Goal: Task Accomplishment & Management: Manage account settings

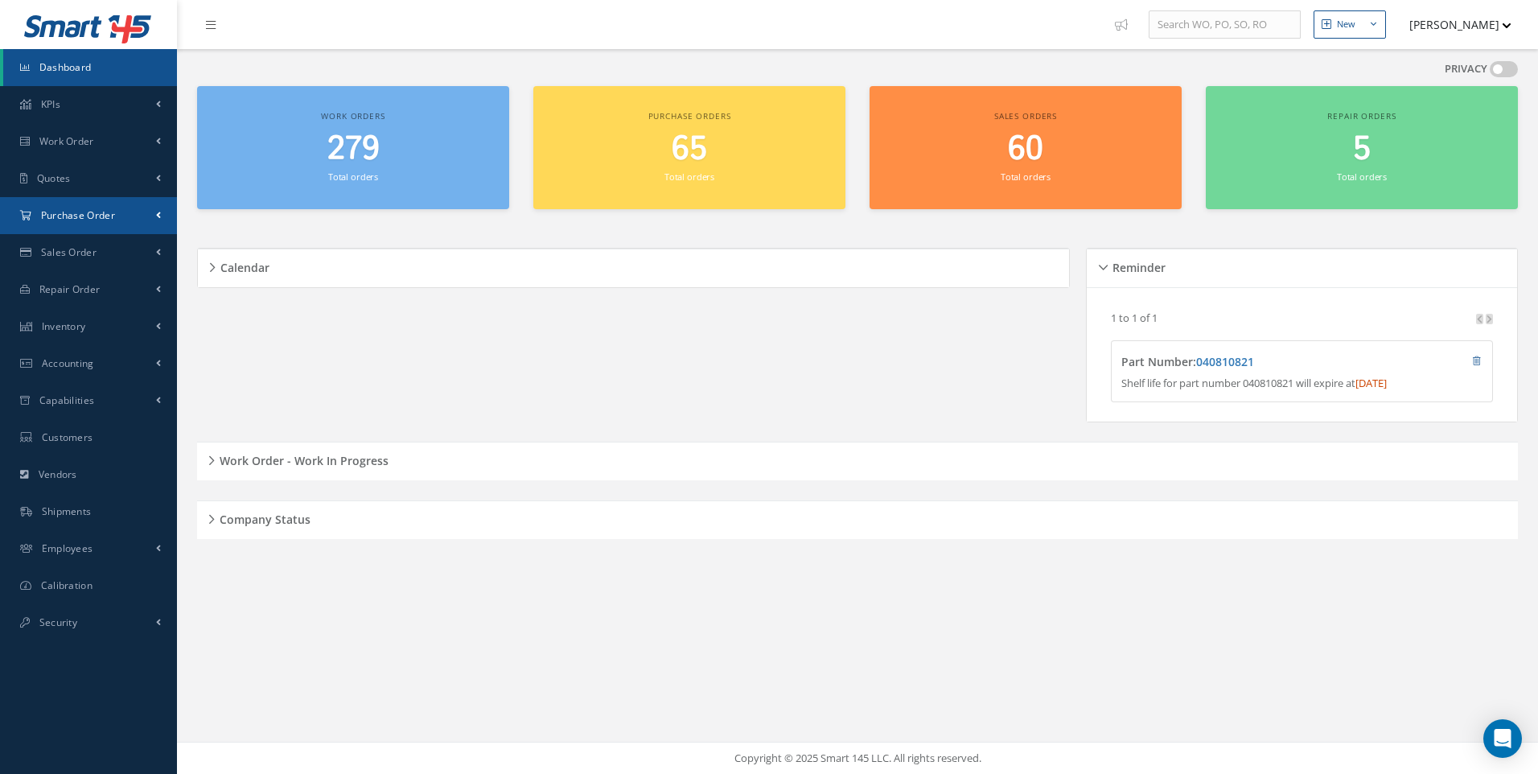
click at [72, 216] on span "Purchase Order" at bounding box center [78, 215] width 74 height 14
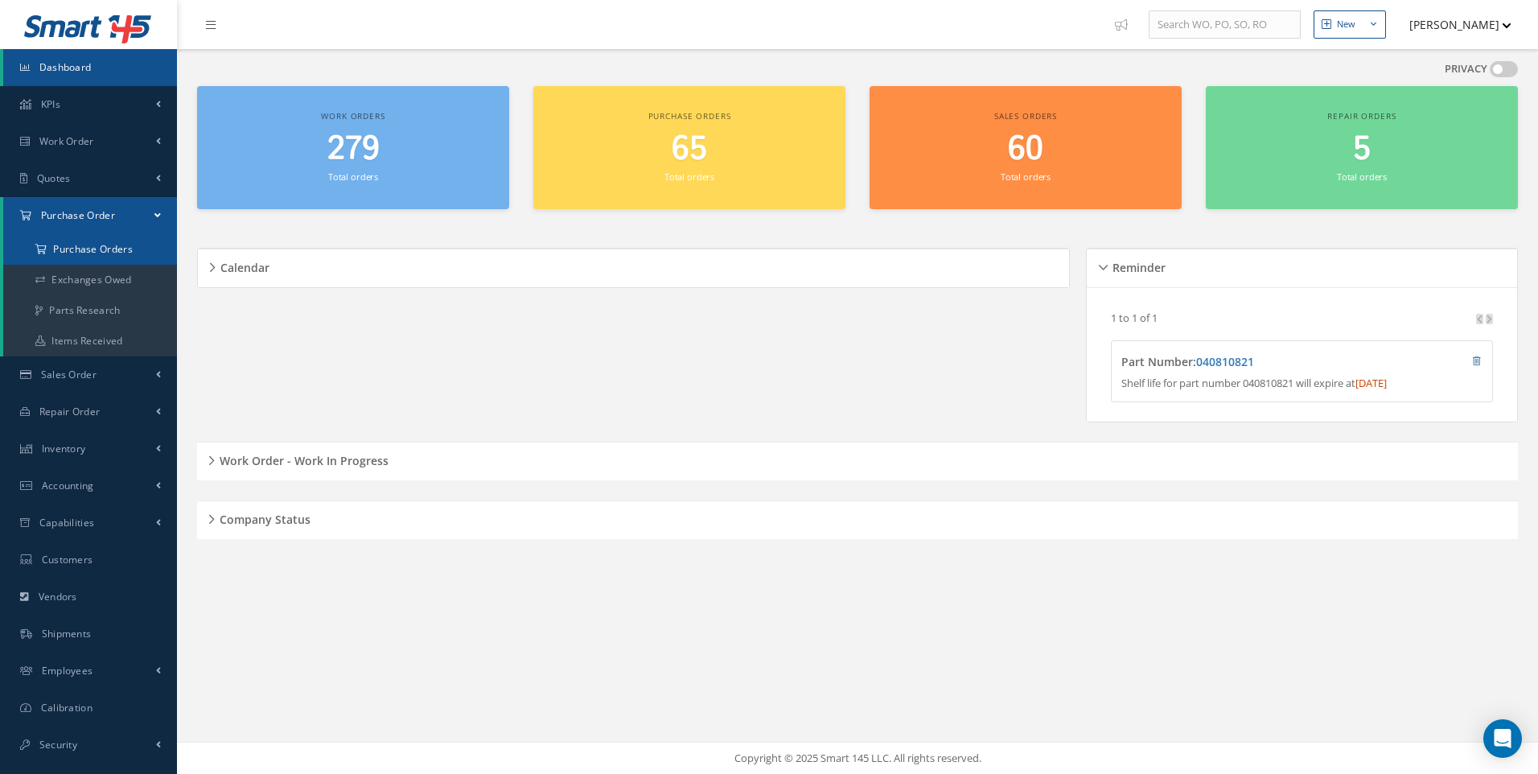
click at [77, 245] on a=1&status_id=2&status_id=3&status_id=5&collapsedFilters"] "Purchase Orders" at bounding box center [90, 249] width 174 height 31
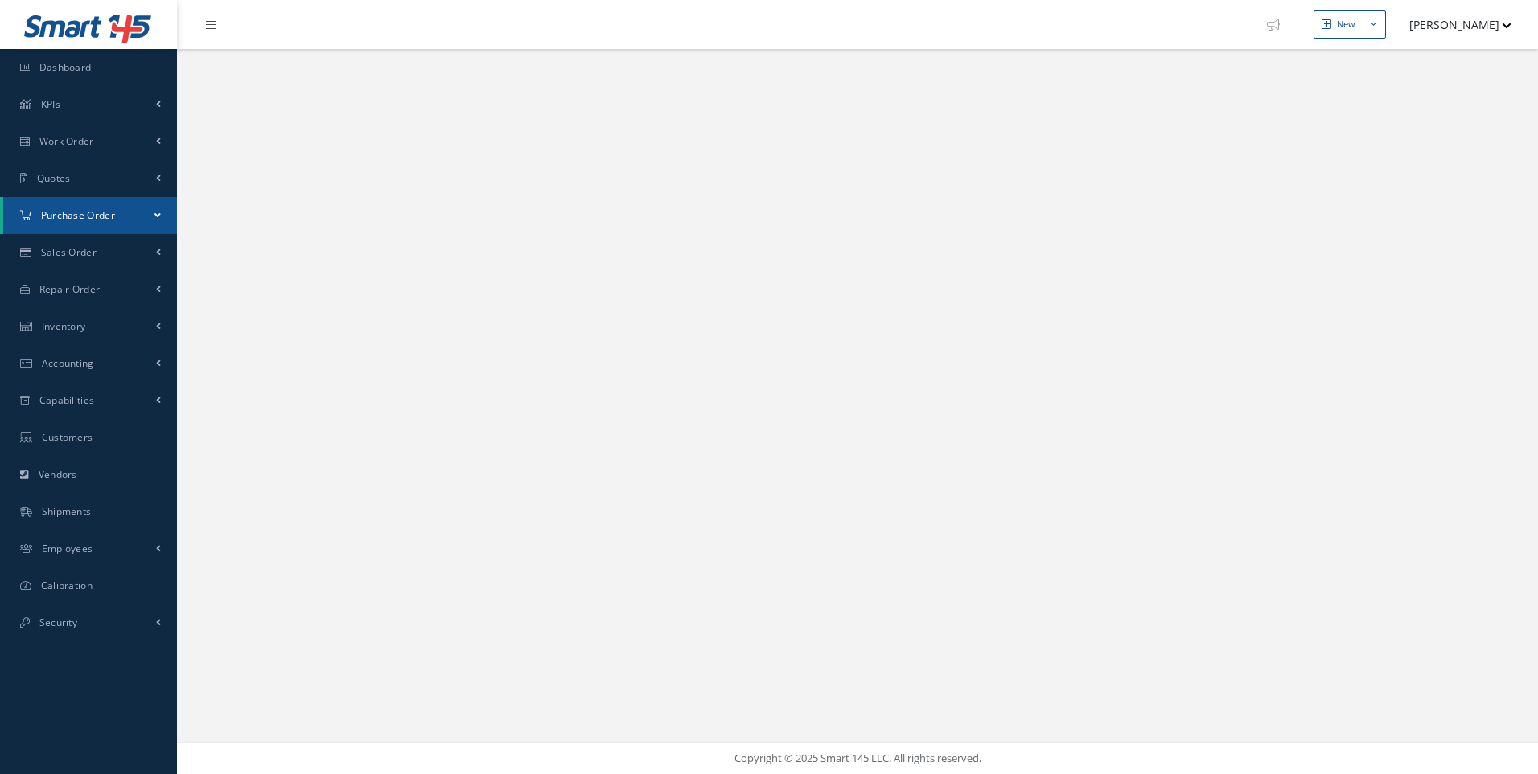
select select "25"
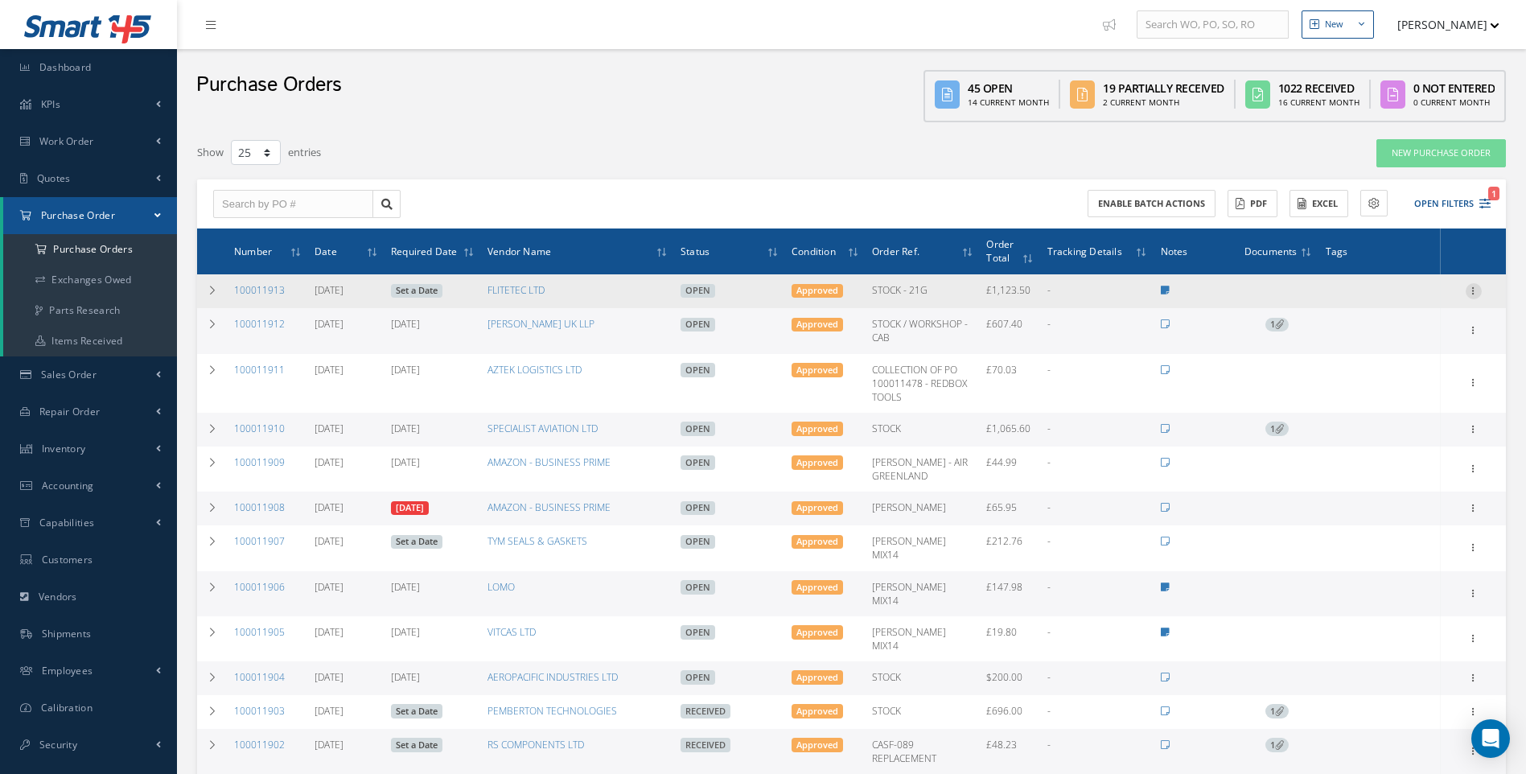
click at [1473, 288] on icon at bounding box center [1474, 289] width 16 height 13
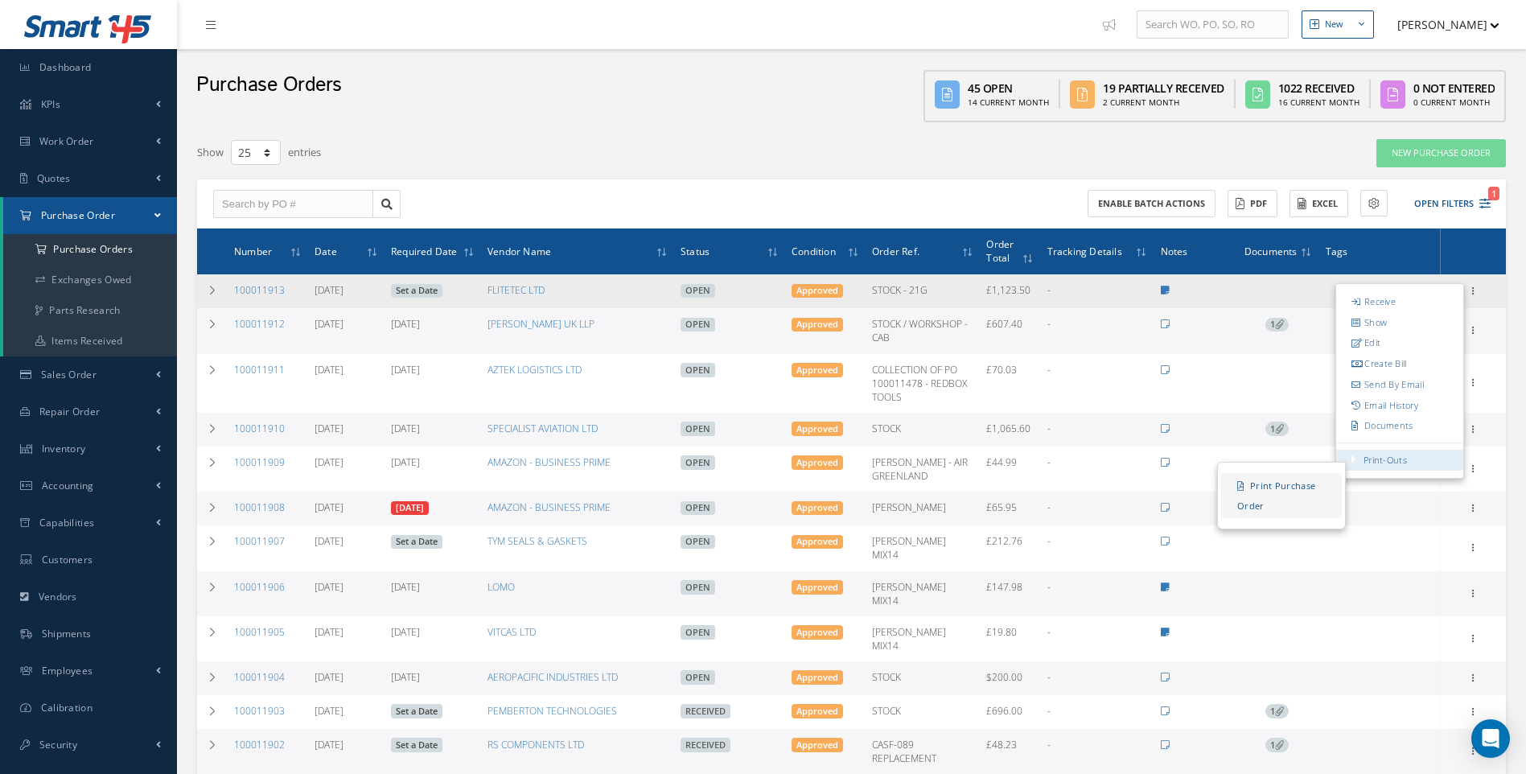
click at [1293, 486] on link "Print Purchase Order" at bounding box center [1281, 495] width 121 height 45
click at [1383, 423] on link "Documents" at bounding box center [1399, 426] width 127 height 21
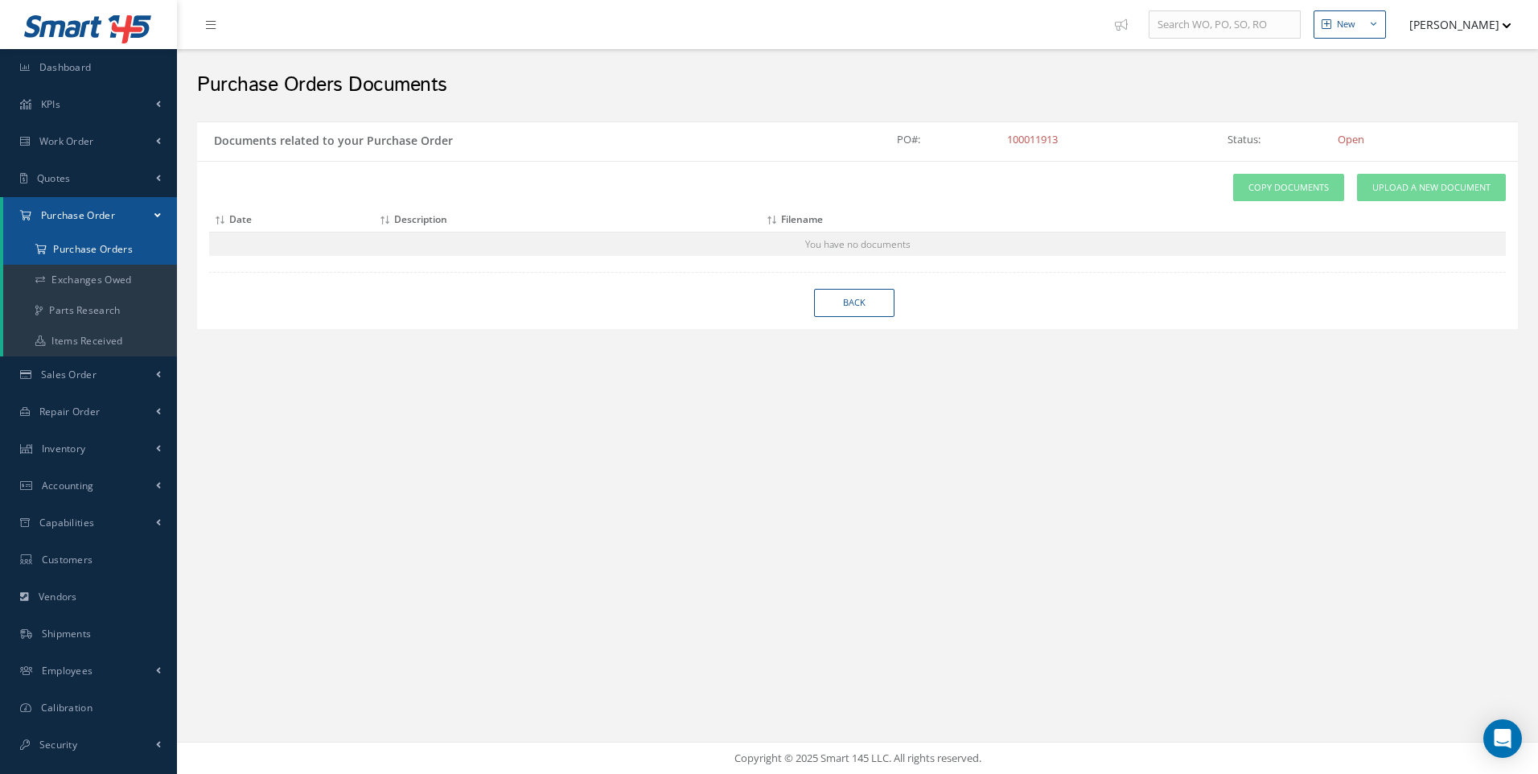
click at [80, 242] on a=1&status_id=2&status_id=3&status_id=5&collapsedFilters"] "Purchase Orders" at bounding box center [90, 249] width 174 height 31
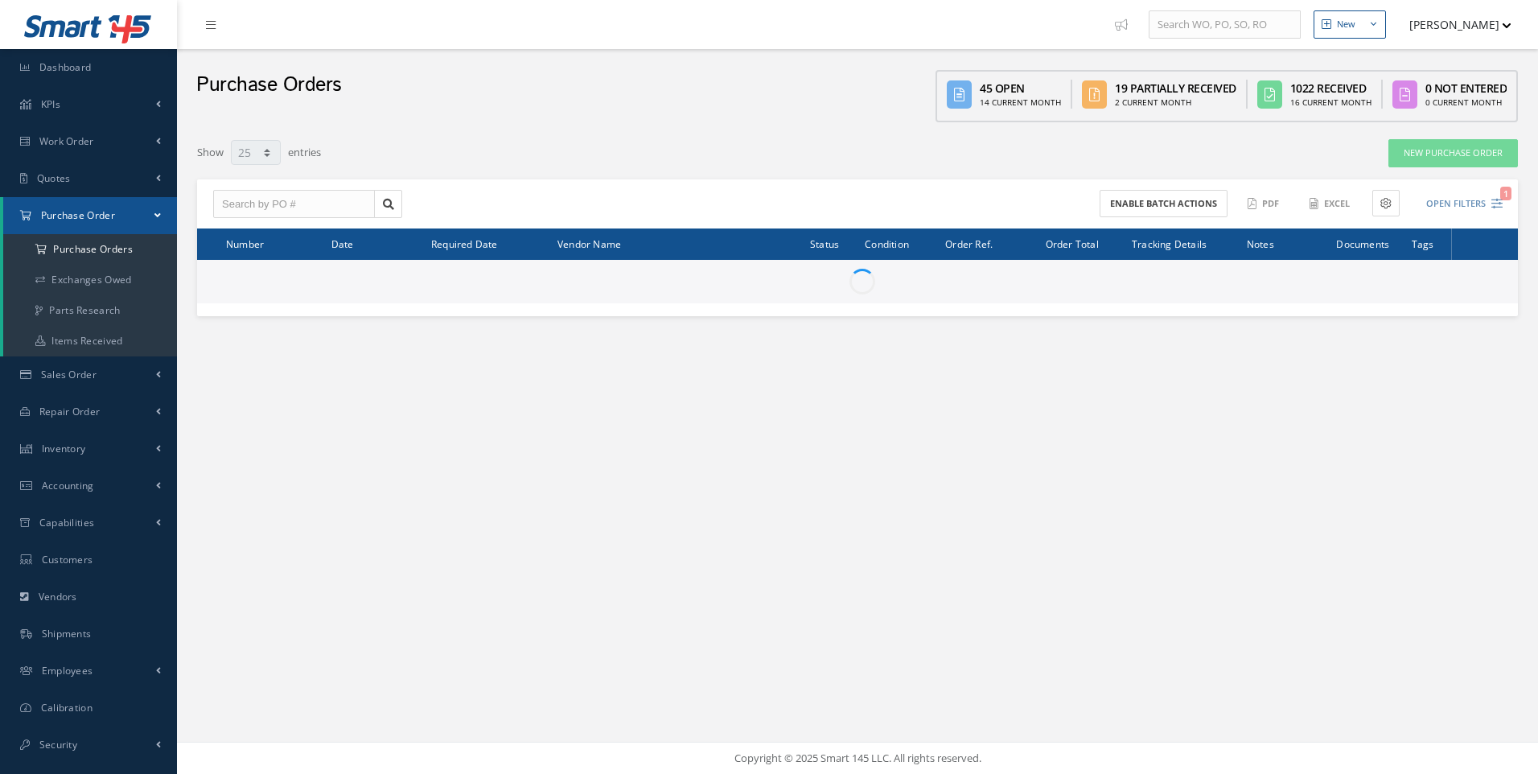
select select "25"
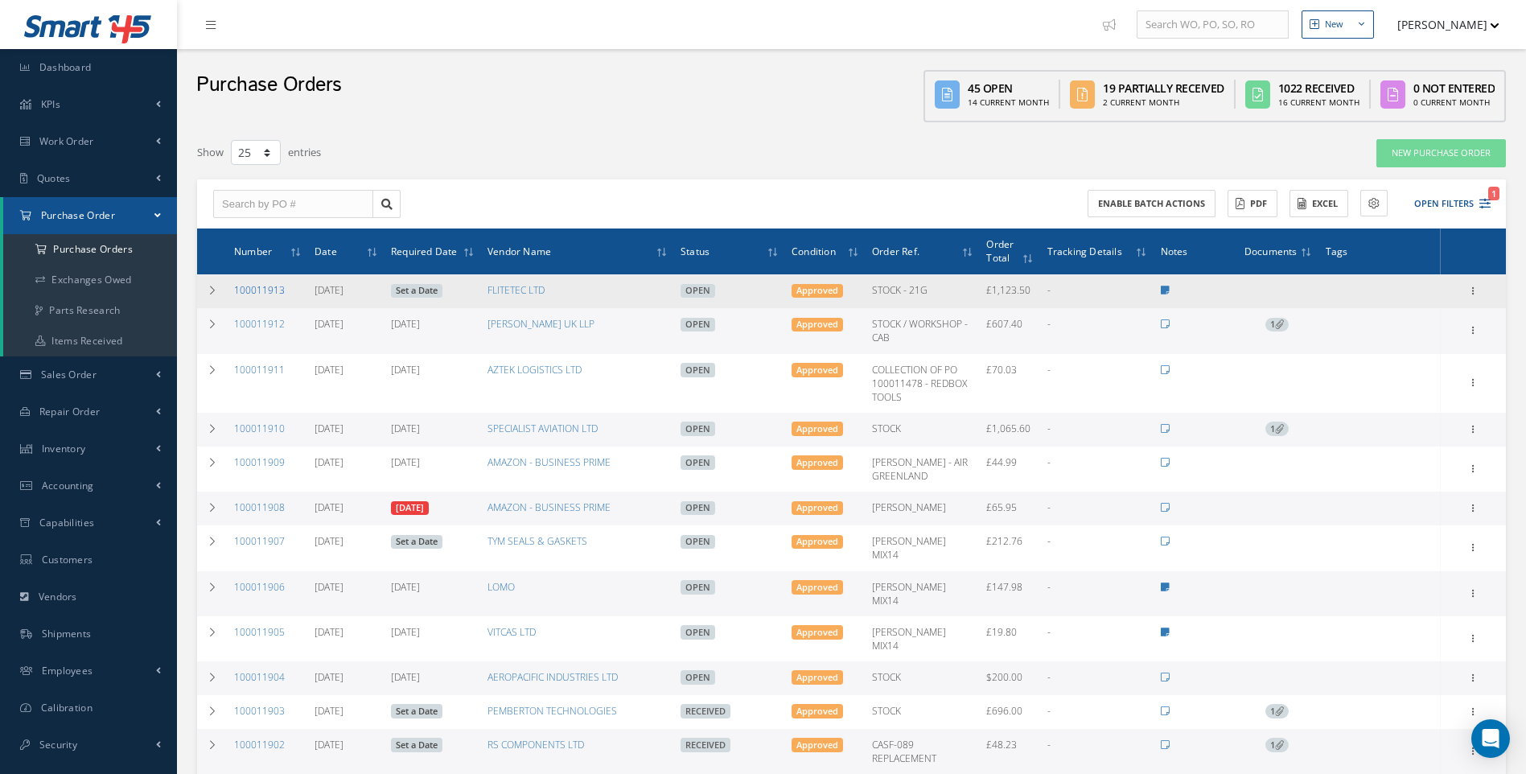
click at [269, 294] on link "100011913" at bounding box center [259, 290] width 51 height 14
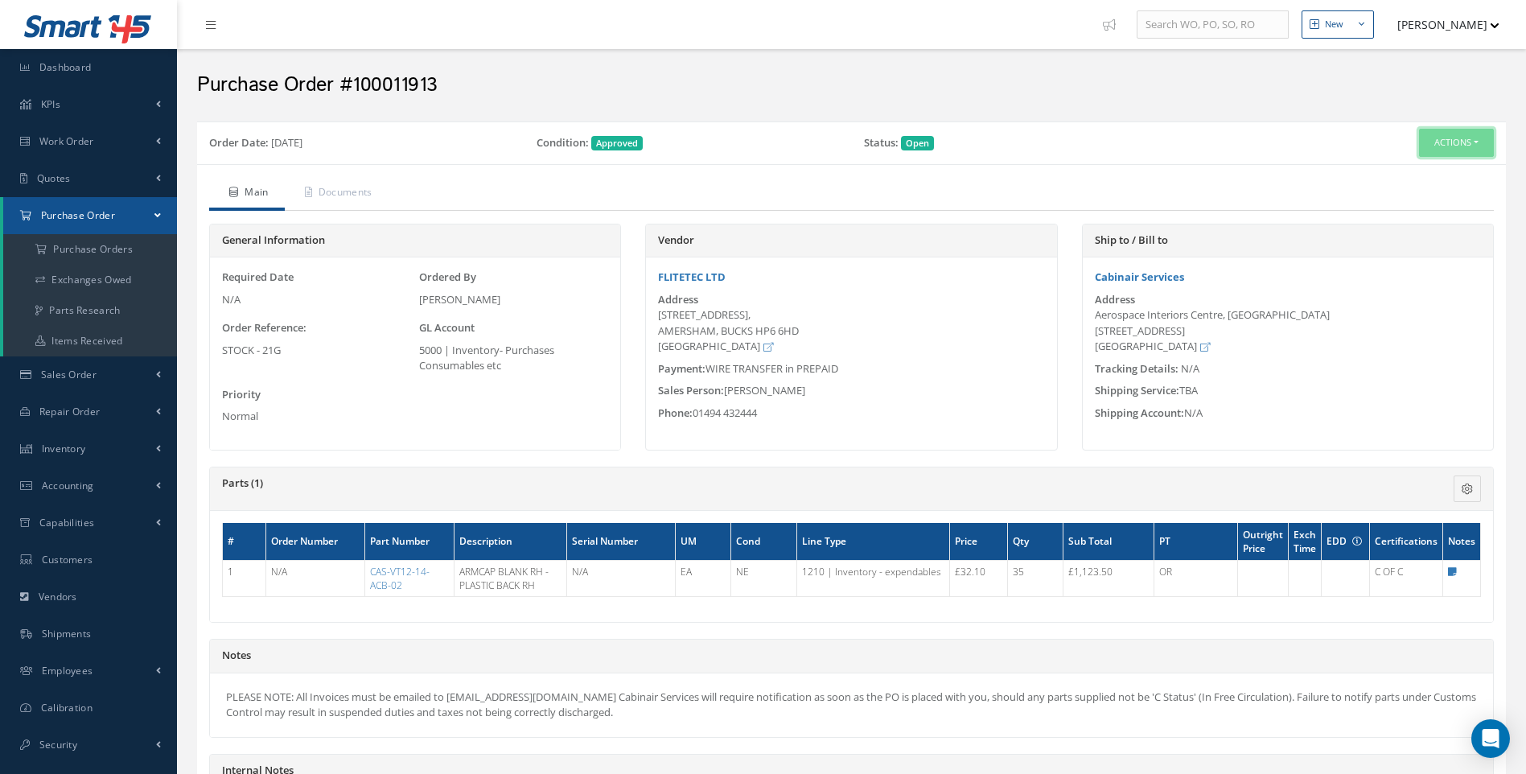
click at [1478, 148] on button "Actions" at bounding box center [1456, 143] width 75 height 28
click at [1385, 293] on link "Print-Outs Print Purchase Order" at bounding box center [1429, 294] width 129 height 22
click at [1479, 142] on button "Actions" at bounding box center [1456, 143] width 75 height 28
click at [1395, 195] on link "Edit" at bounding box center [1429, 195] width 129 height 22
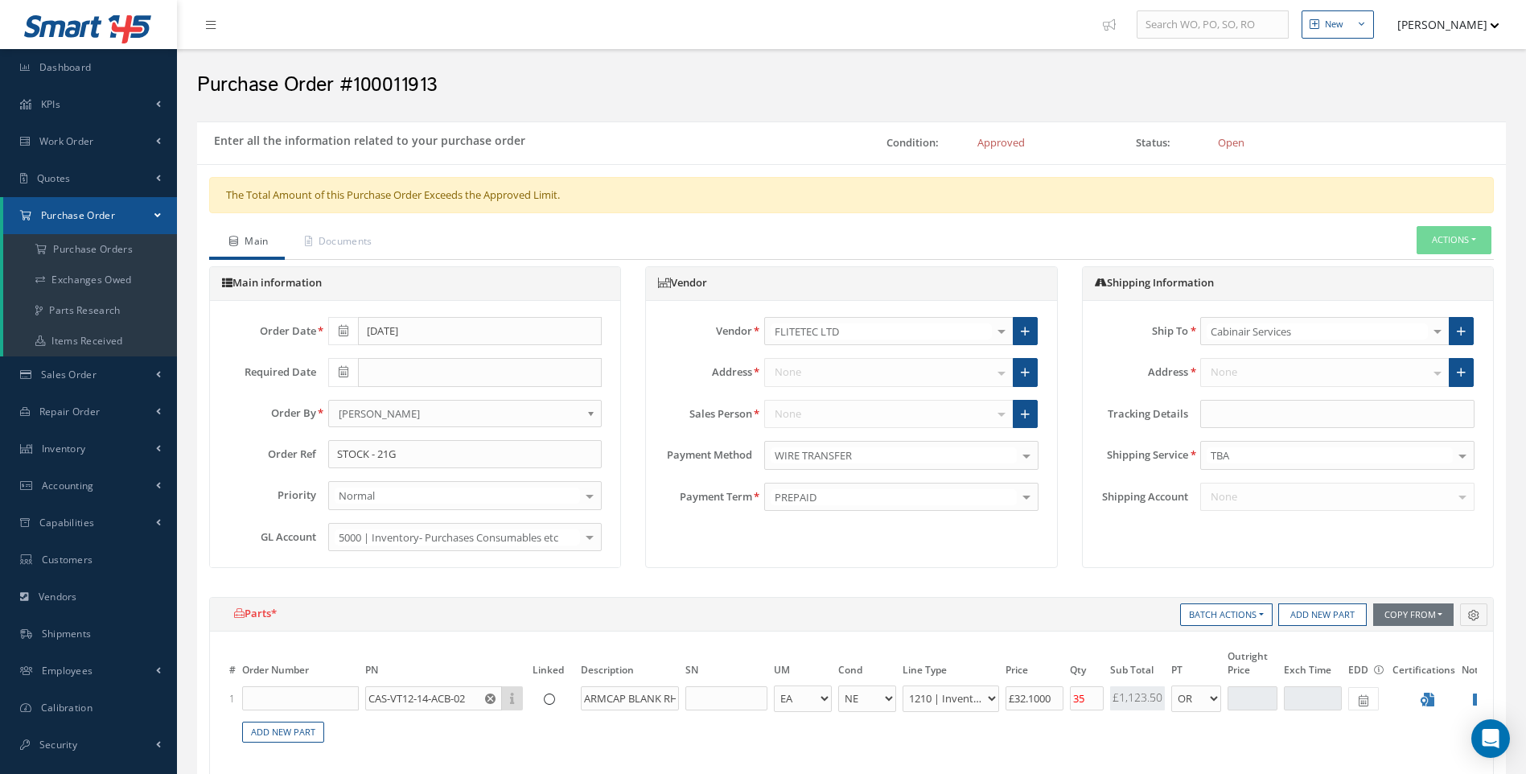
select select "1"
select select "5"
select select "7"
select select "1"
click at [1480, 238] on button "Actions" at bounding box center [1453, 240] width 75 height 28
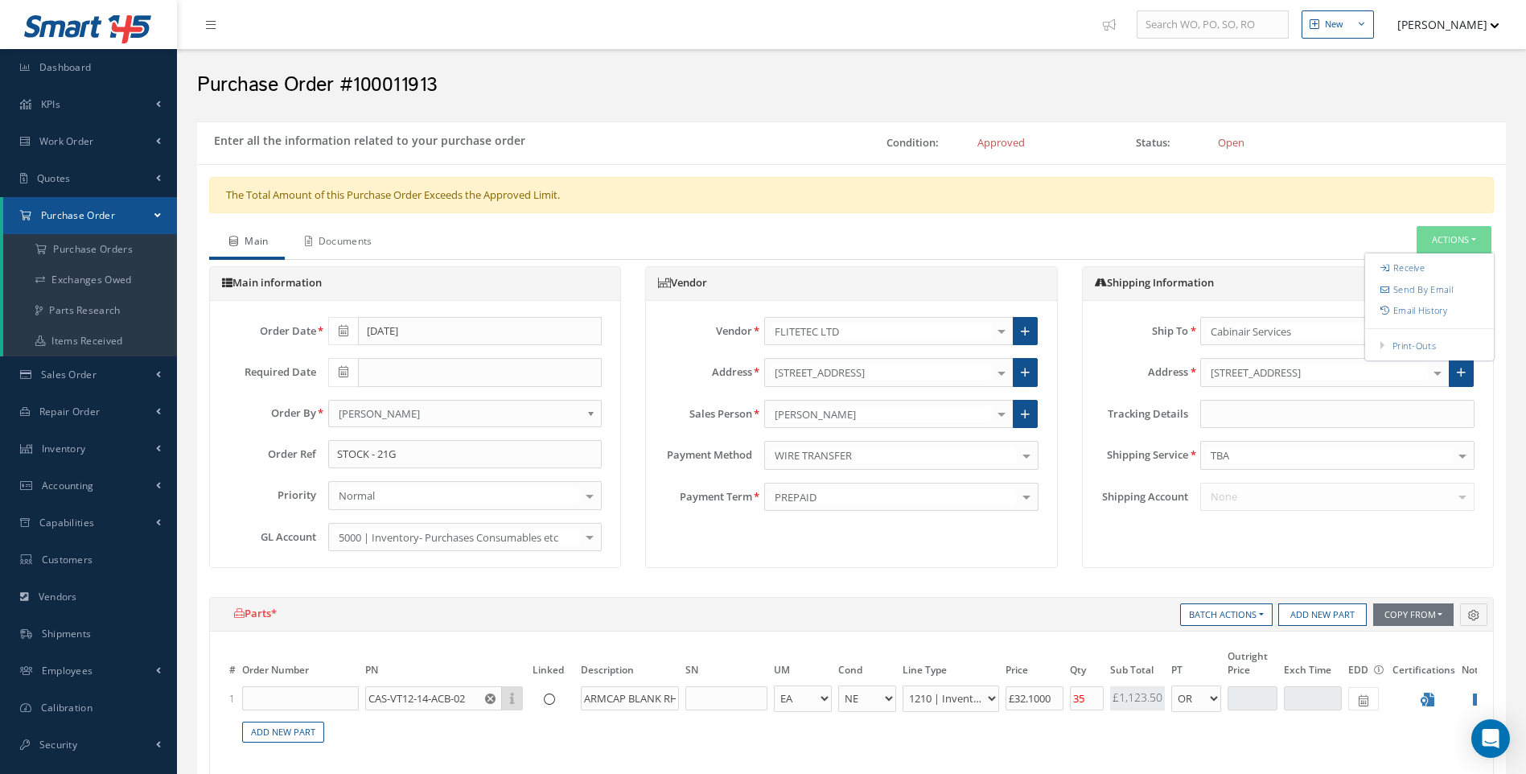
click at [360, 243] on link "Documents" at bounding box center [337, 243] width 104 height 34
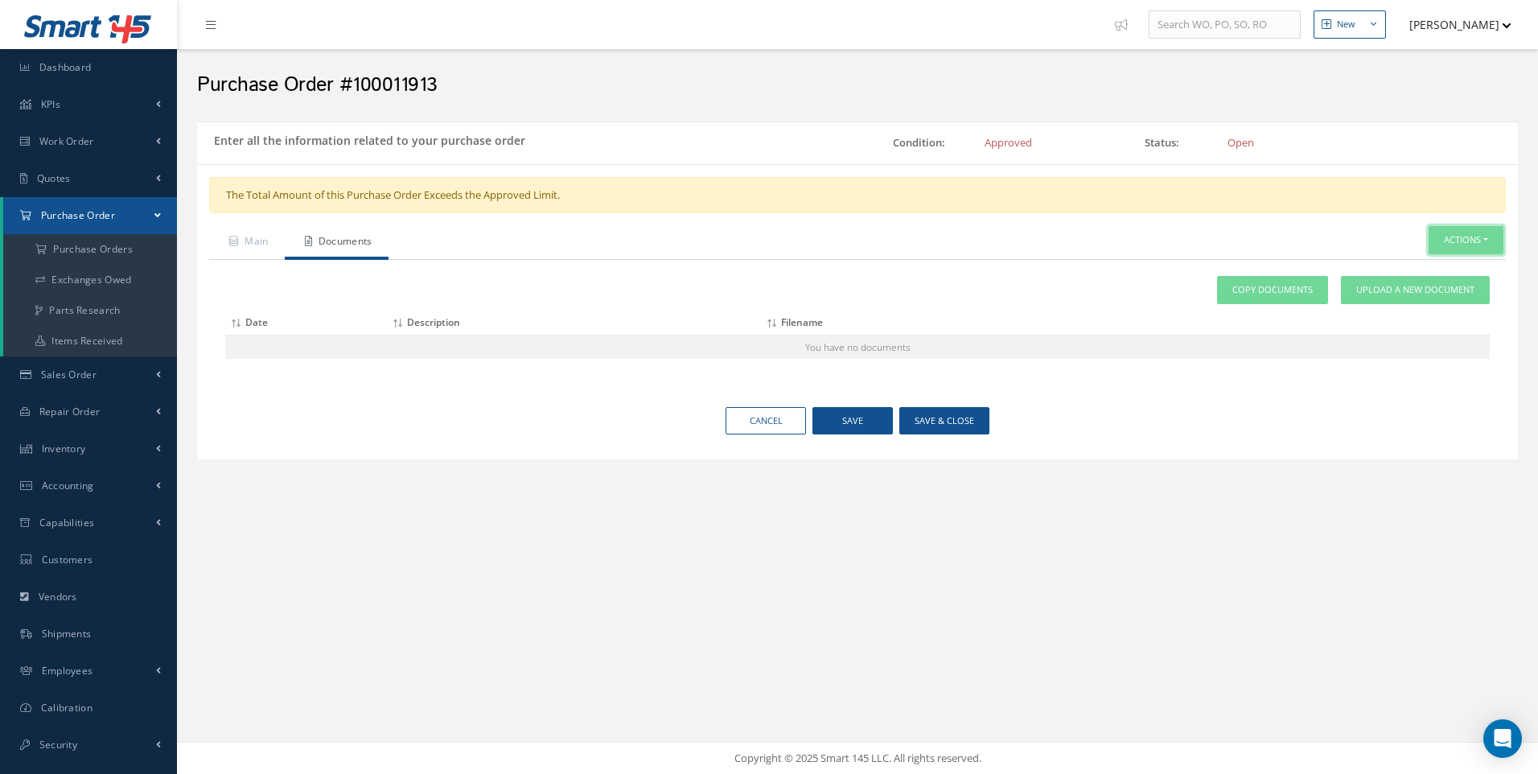
click at [1487, 241] on button "Actions" at bounding box center [1466, 240] width 75 height 28
click at [1153, 318] on th "Filename" at bounding box center [1077, 322] width 632 height 25
click at [104, 249] on a=1&status_id=2&status_id=3&status_id=5&collapsedFilters"] "Purchase Orders" at bounding box center [90, 249] width 174 height 31
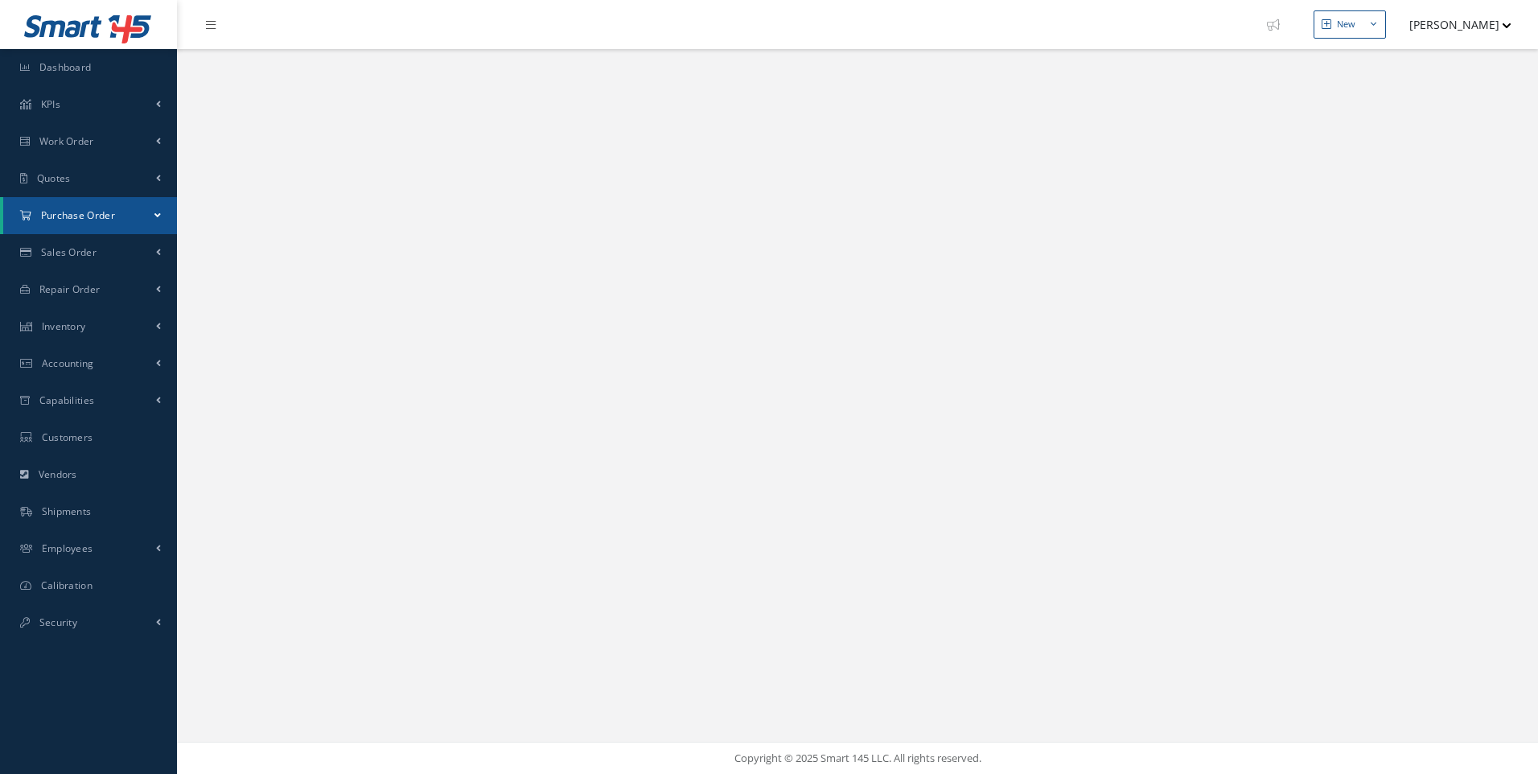
select select "25"
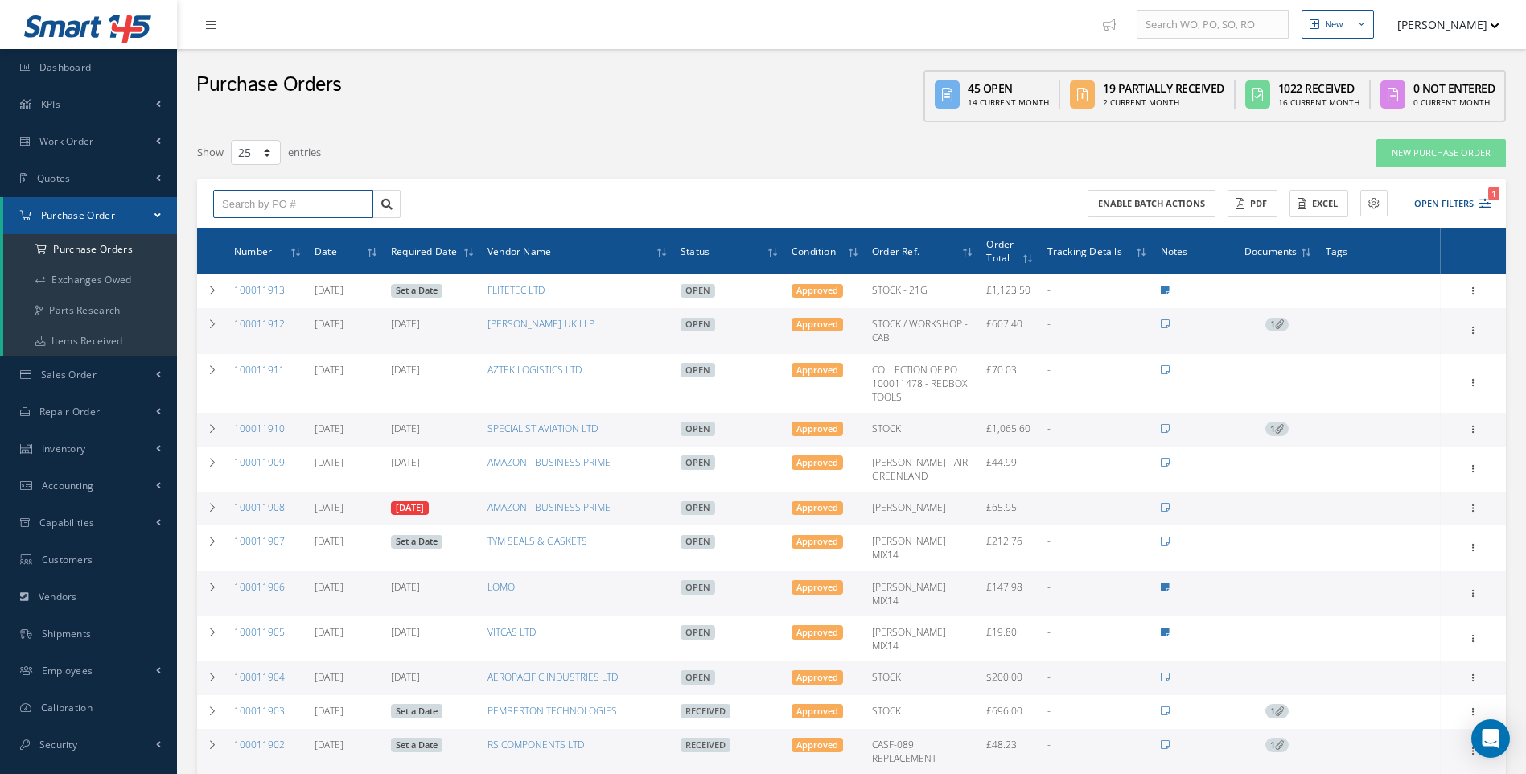
drag, startPoint x: 273, startPoint y: 210, endPoint x: 282, endPoint y: 213, distance: 8.7
click at [282, 213] on input "text" at bounding box center [293, 204] width 160 height 29
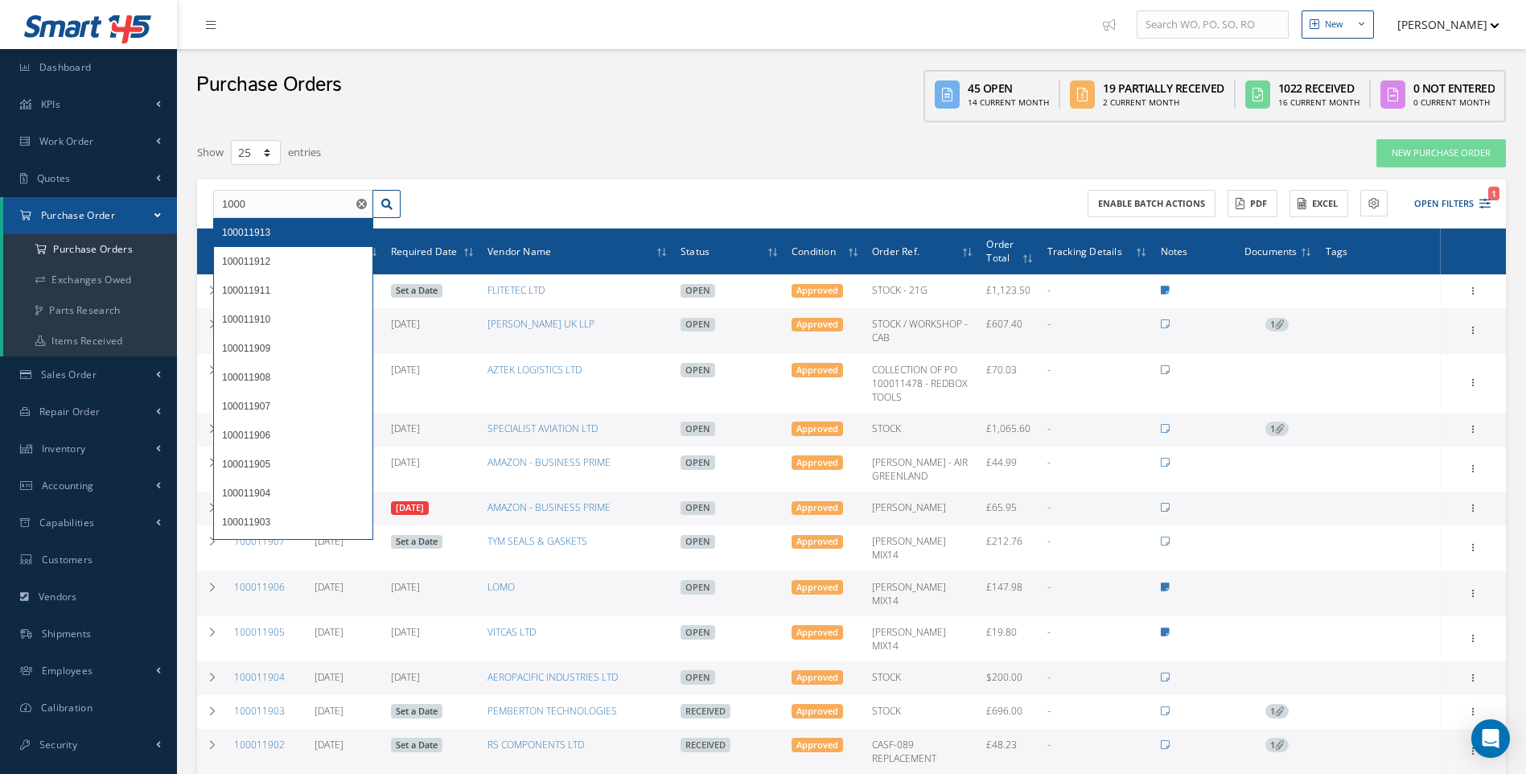
click at [254, 231] on span "100011913" at bounding box center [246, 232] width 48 height 11
type input "100011913"
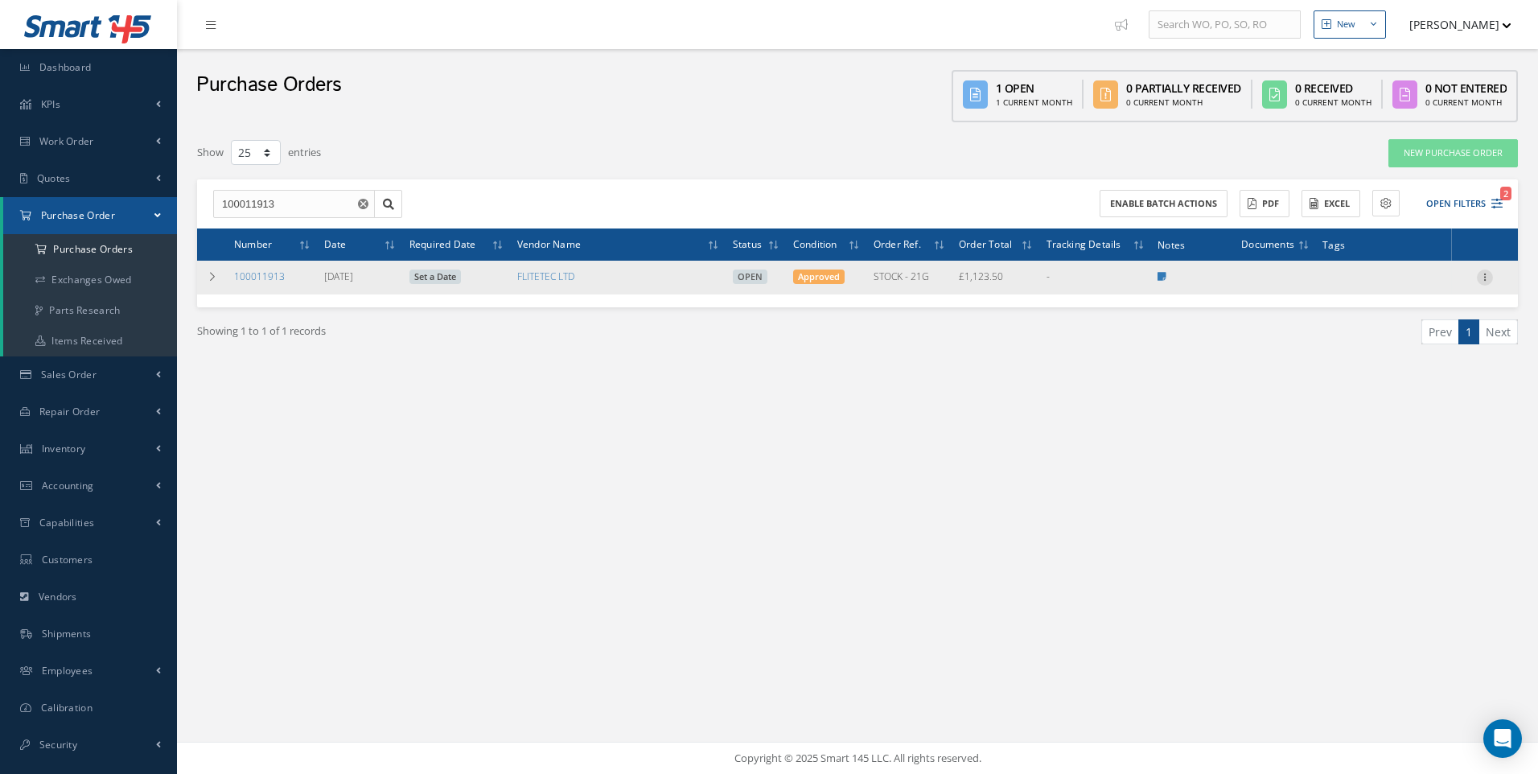
click at [1484, 269] on icon at bounding box center [1485, 275] width 16 height 13
click at [1388, 312] on link "Show" at bounding box center [1410, 308] width 127 height 21
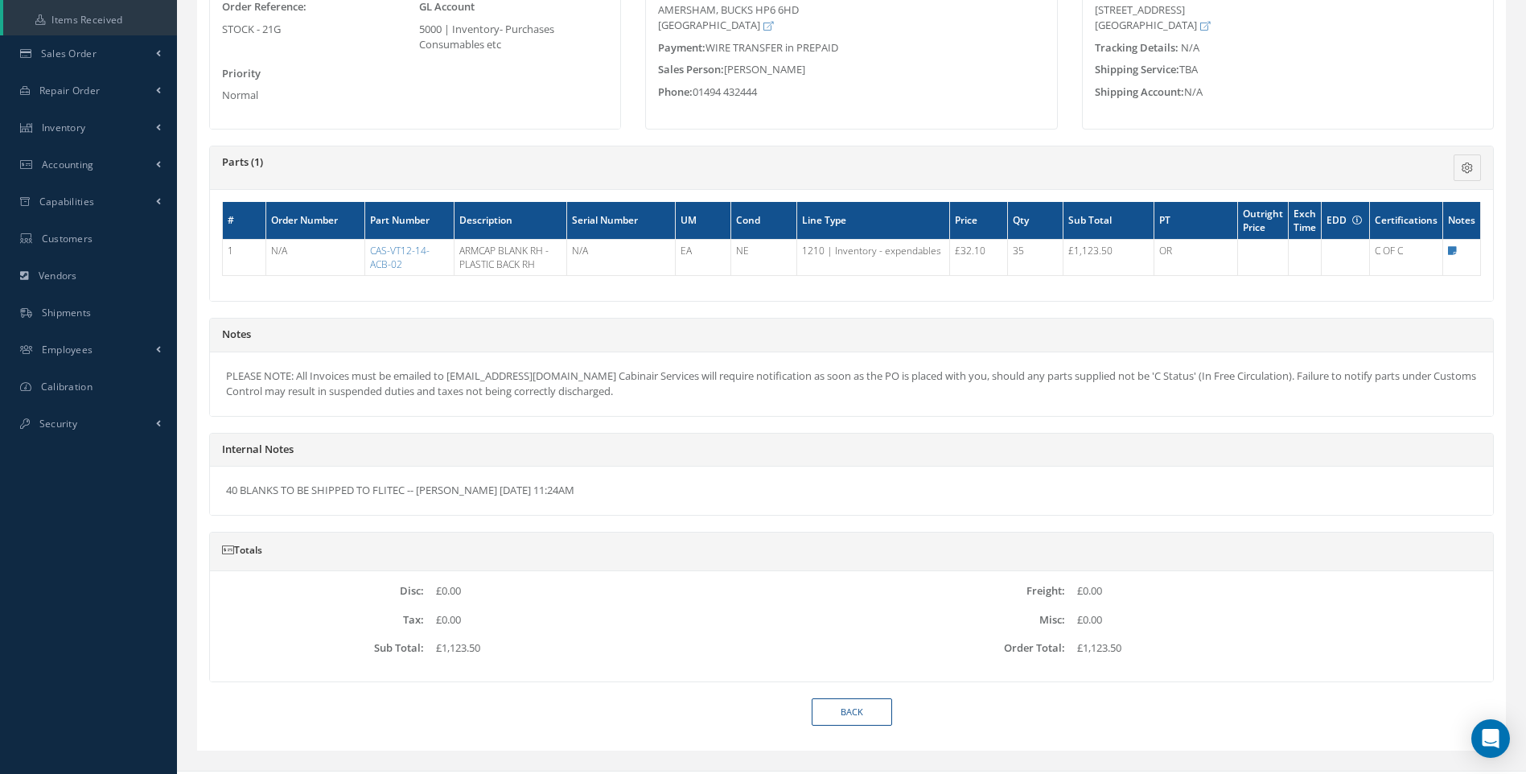
scroll to position [322, 0]
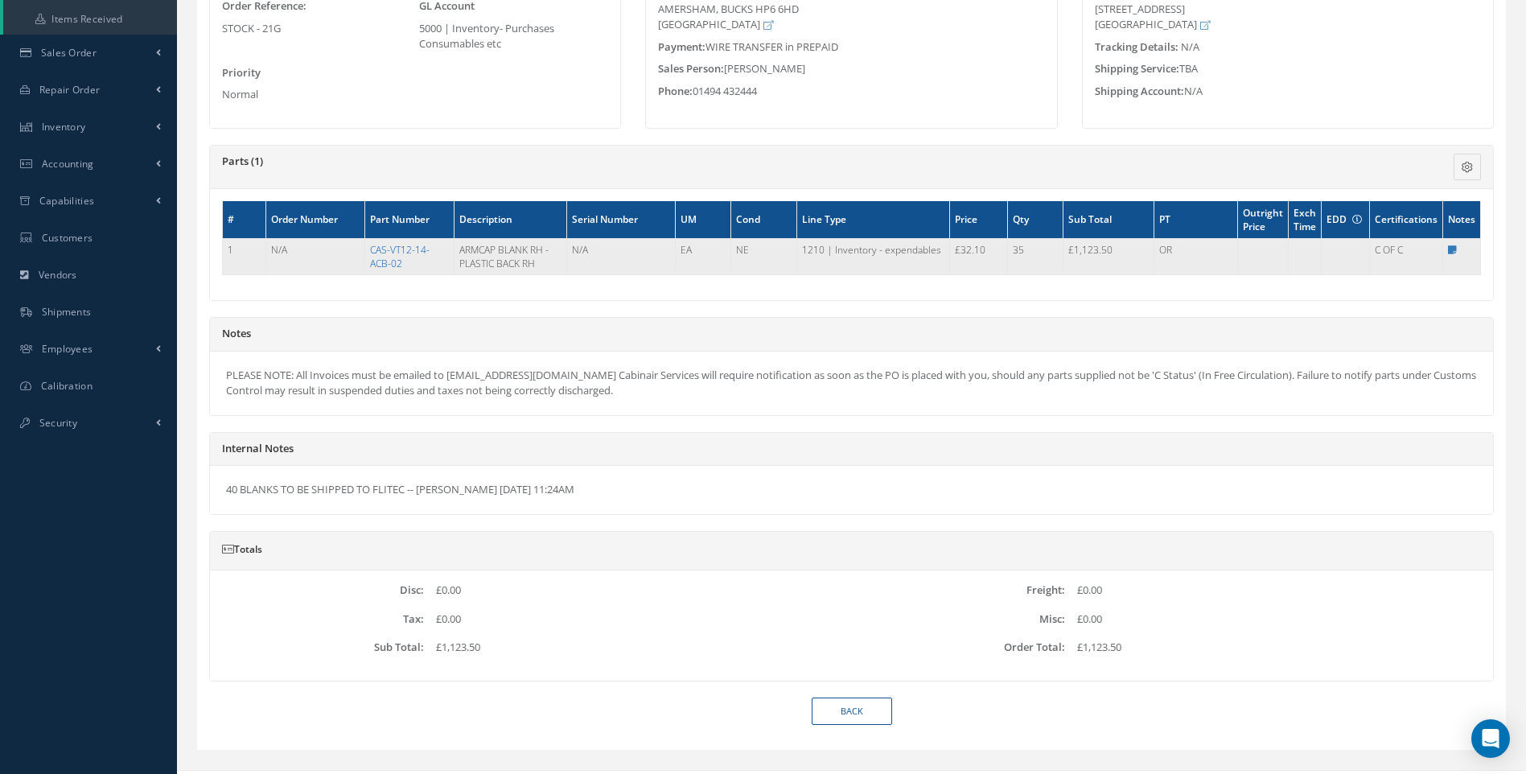
click at [405, 250] on link "CAS-VT12-14-ACB-02" at bounding box center [400, 256] width 60 height 27
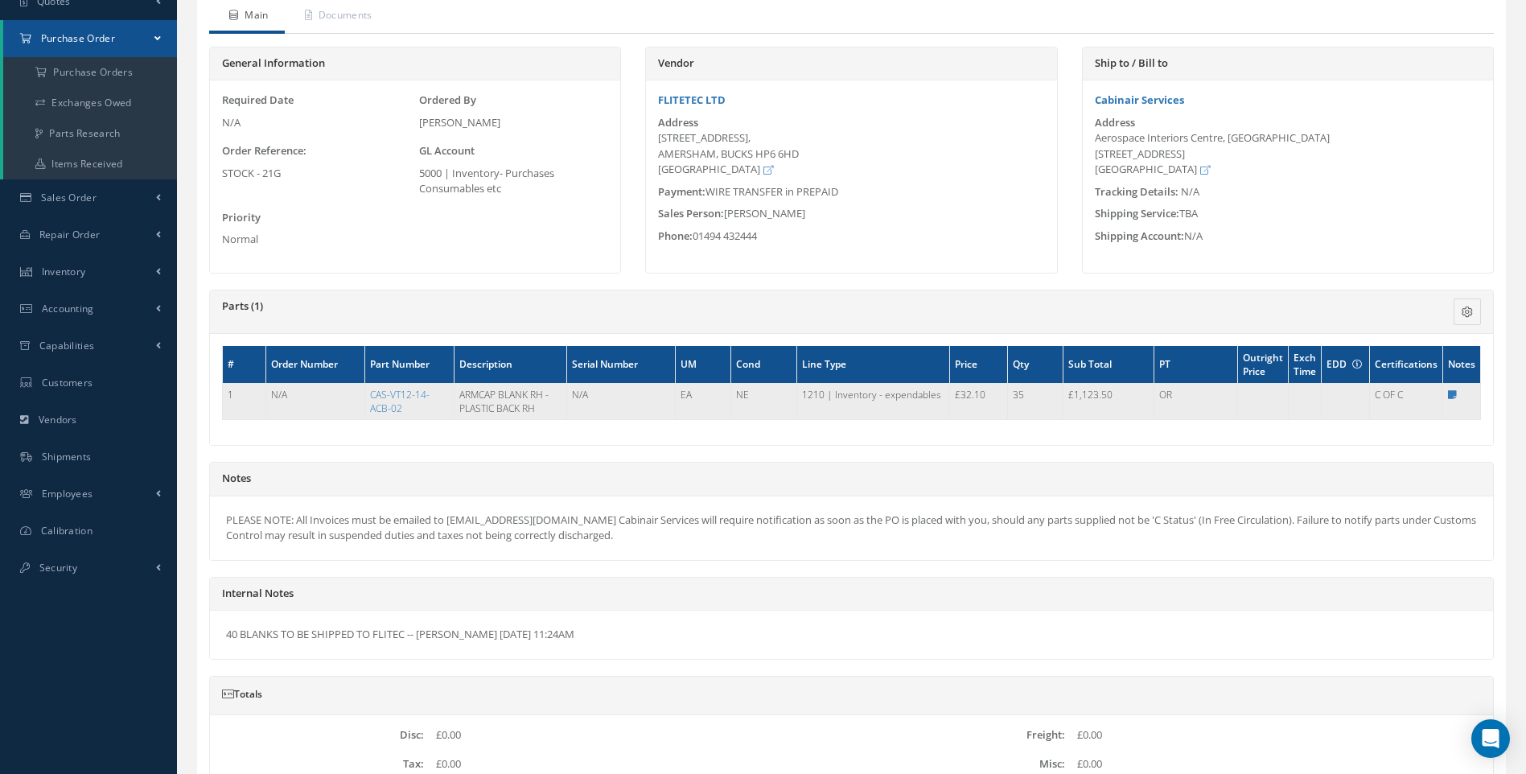
scroll to position [0, 0]
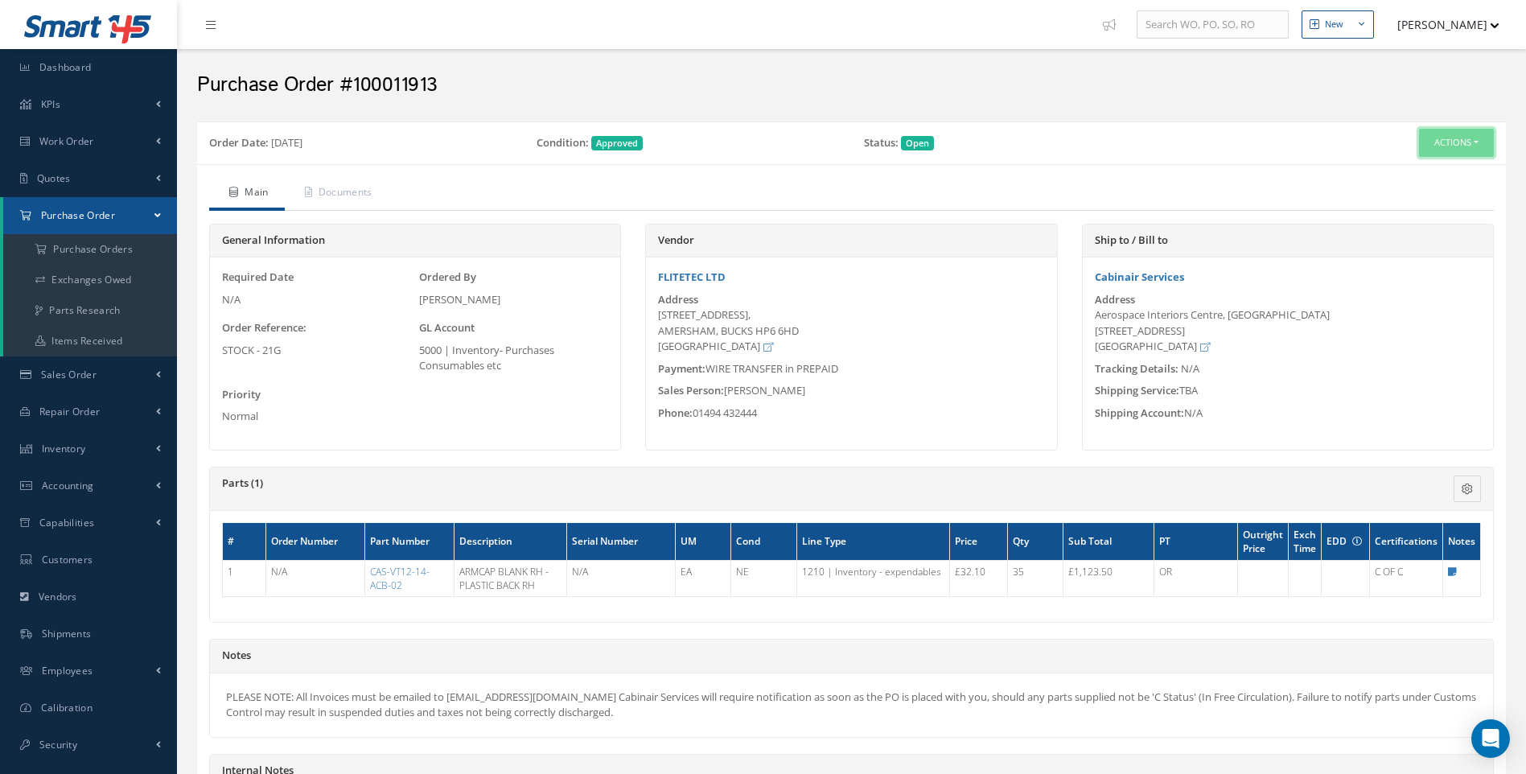
click at [1477, 144] on button "Actions" at bounding box center [1456, 143] width 75 height 28
click at [68, 445] on span "Inventory" at bounding box center [64, 449] width 44 height 14
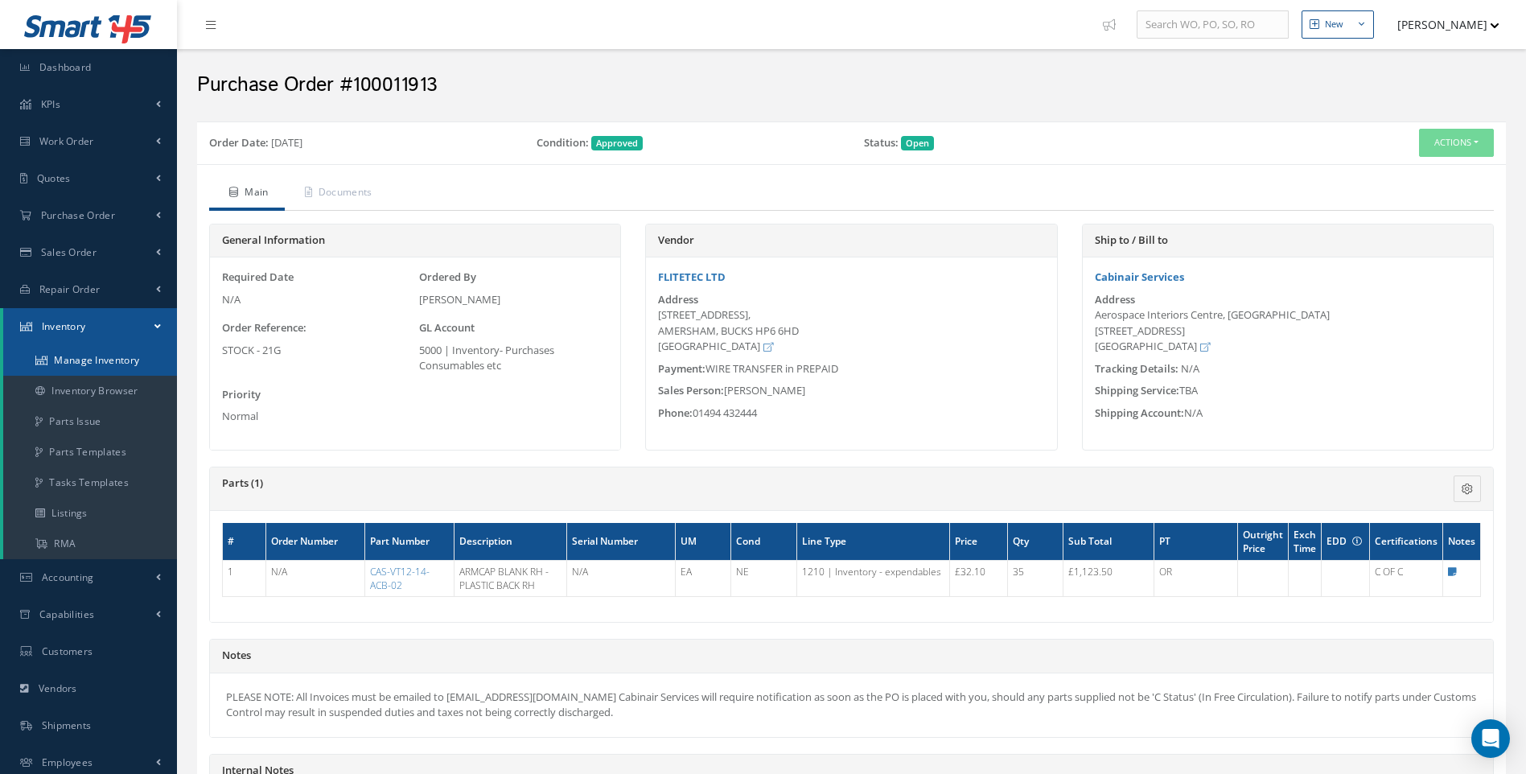
click at [87, 355] on link "Manage Inventory" at bounding box center [90, 360] width 174 height 31
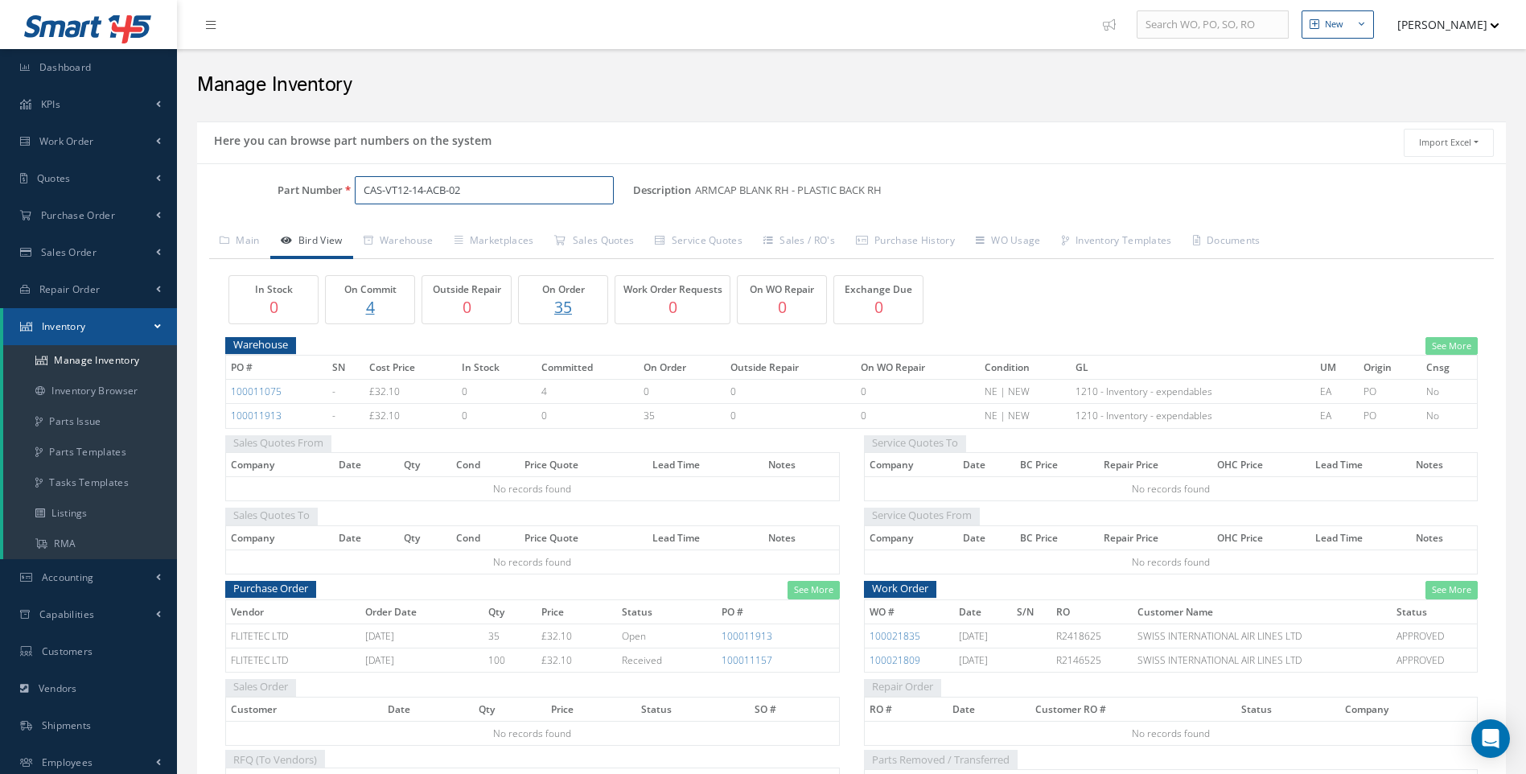
drag, startPoint x: 382, startPoint y: 199, endPoint x: 302, endPoint y: 210, distance: 80.4
click at [302, 210] on div "Part Number CAS-VT12-14-ACB-02" at bounding box center [415, 197] width 436 height 42
click at [475, 231] on span "CAS-30068-001-DB" at bounding box center [432, 232] width 145 height 17
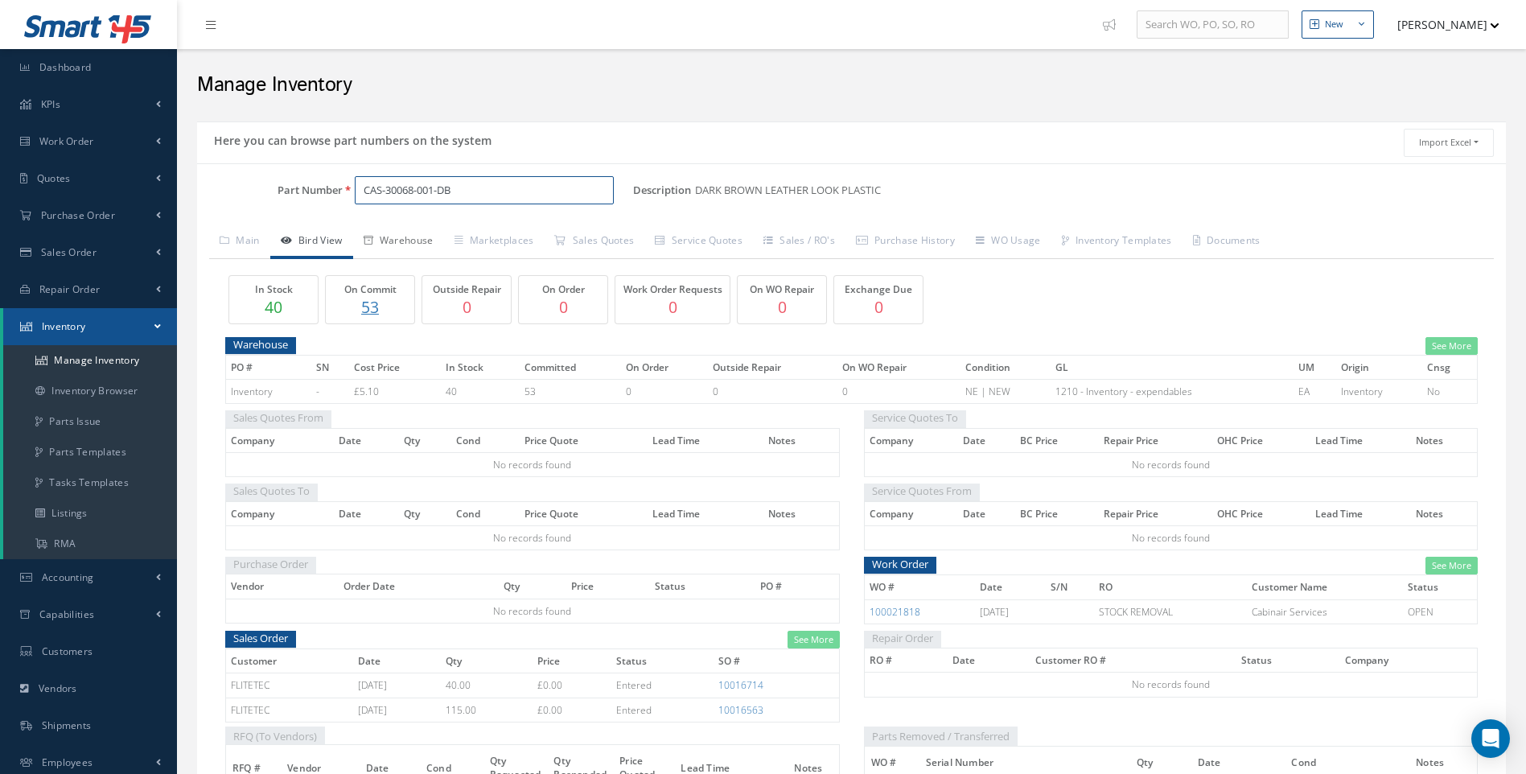
type input "CAS-30068-001-DB"
click at [414, 238] on link "Warehouse" at bounding box center [398, 242] width 91 height 34
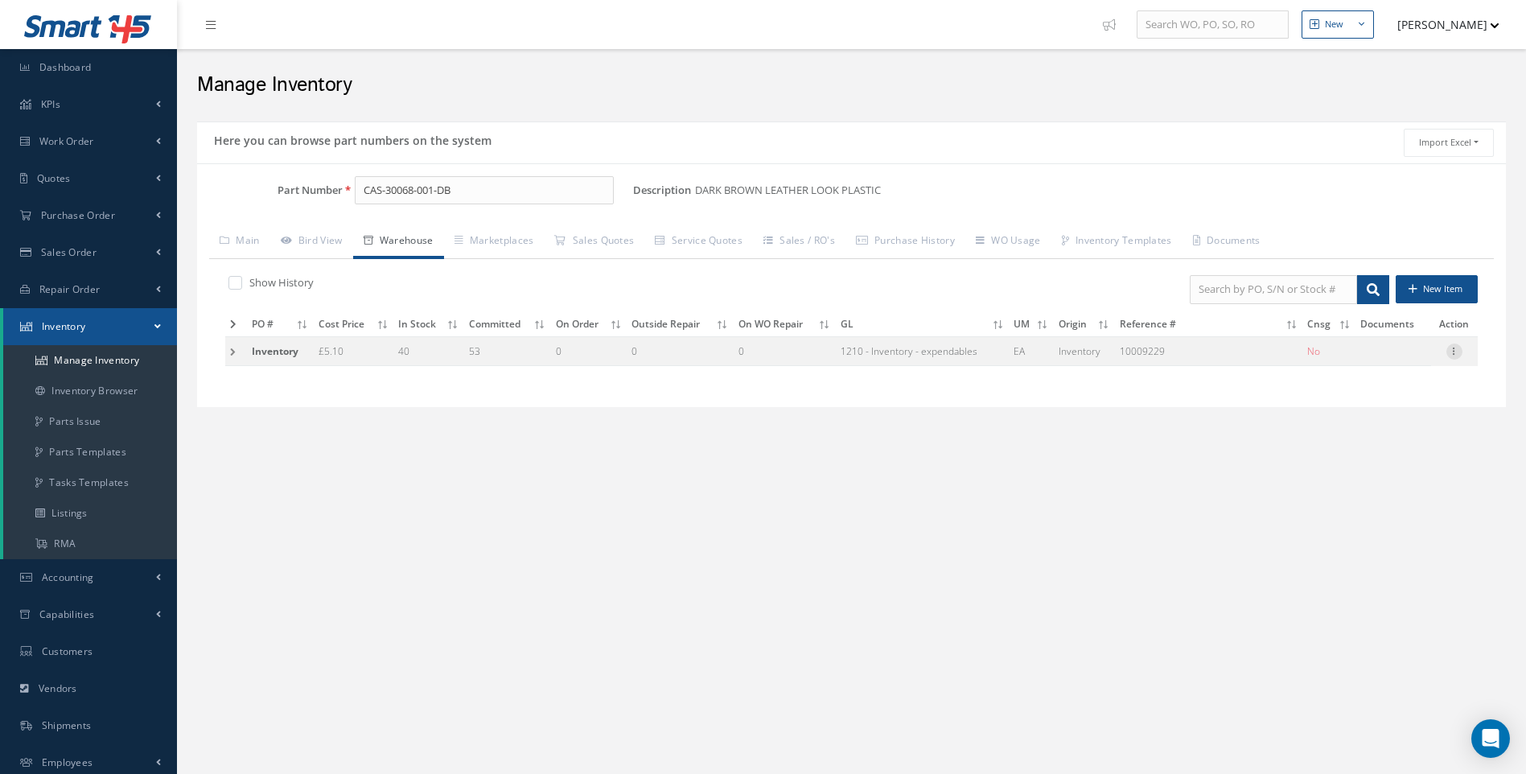
click at [1454, 353] on icon at bounding box center [1454, 349] width 16 height 13
click at [1369, 385] on link "Manage Documents" at bounding box center [1380, 388] width 127 height 33
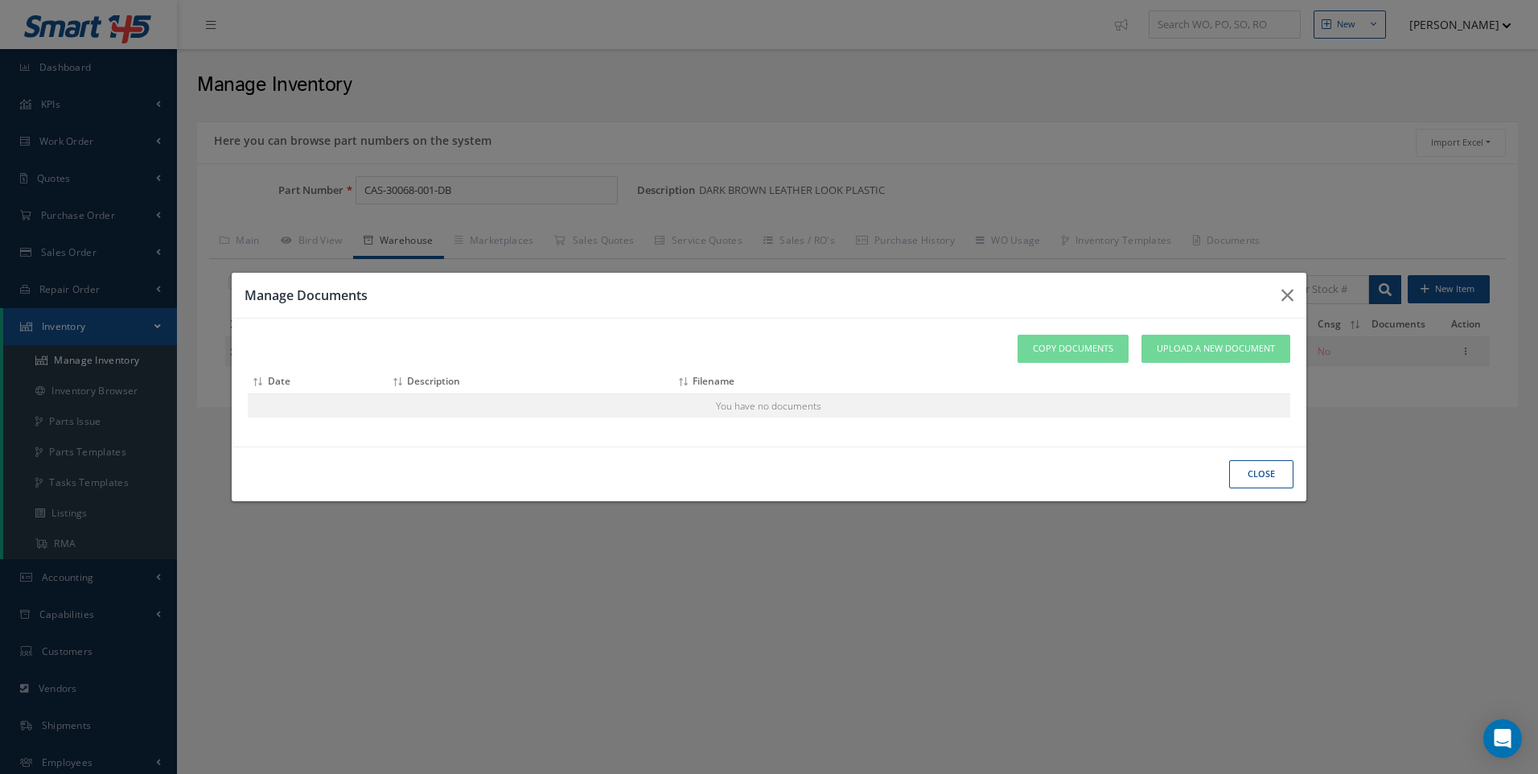
click at [0, 0] on button "Close" at bounding box center [0, 0] width 0 height 0
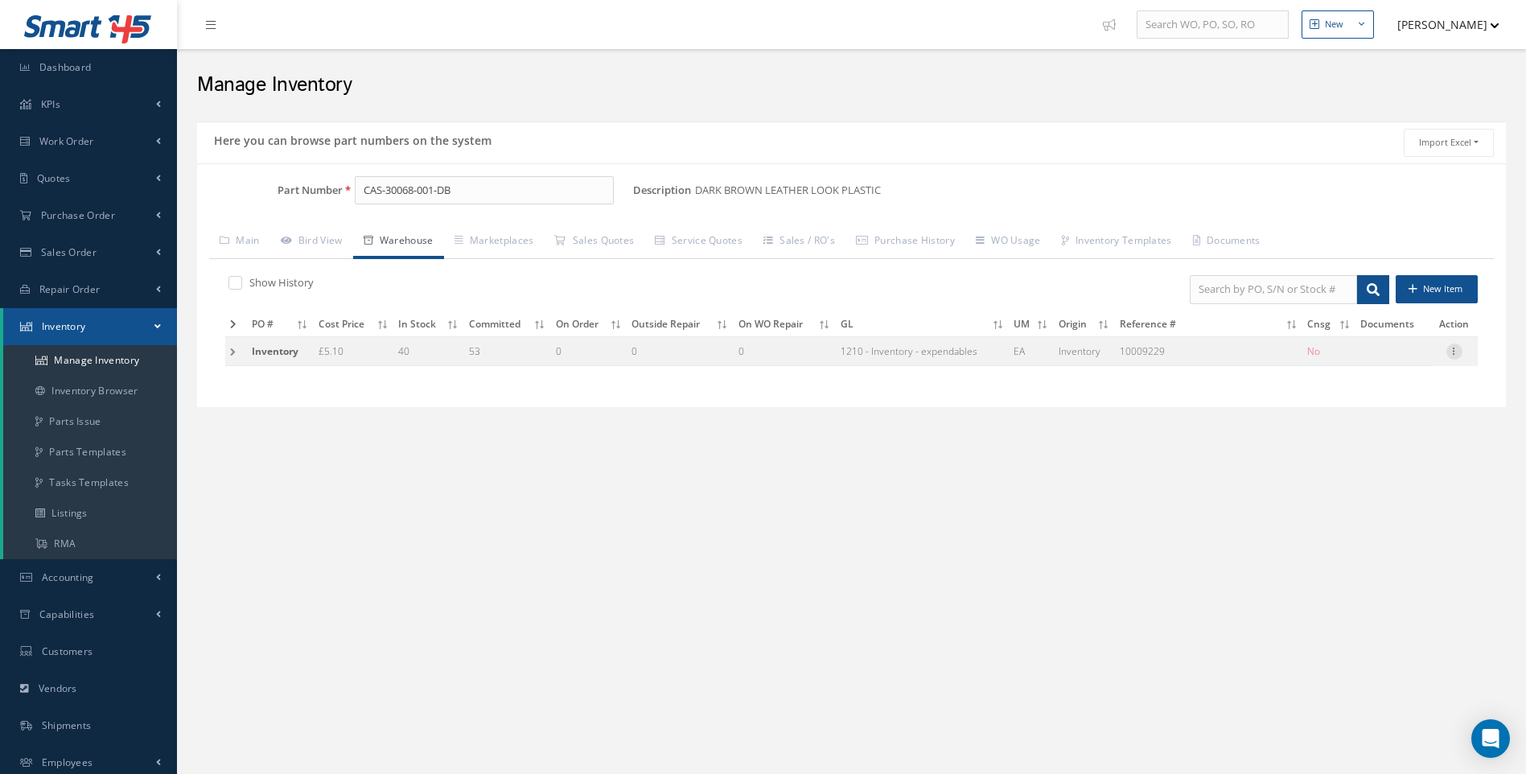
click at [1451, 347] on icon at bounding box center [1454, 349] width 16 height 13
click at [1361, 367] on link "Edit" at bounding box center [1380, 362] width 127 height 21
type input "5.10"
type input "09/27/2022"
type input "10009229"
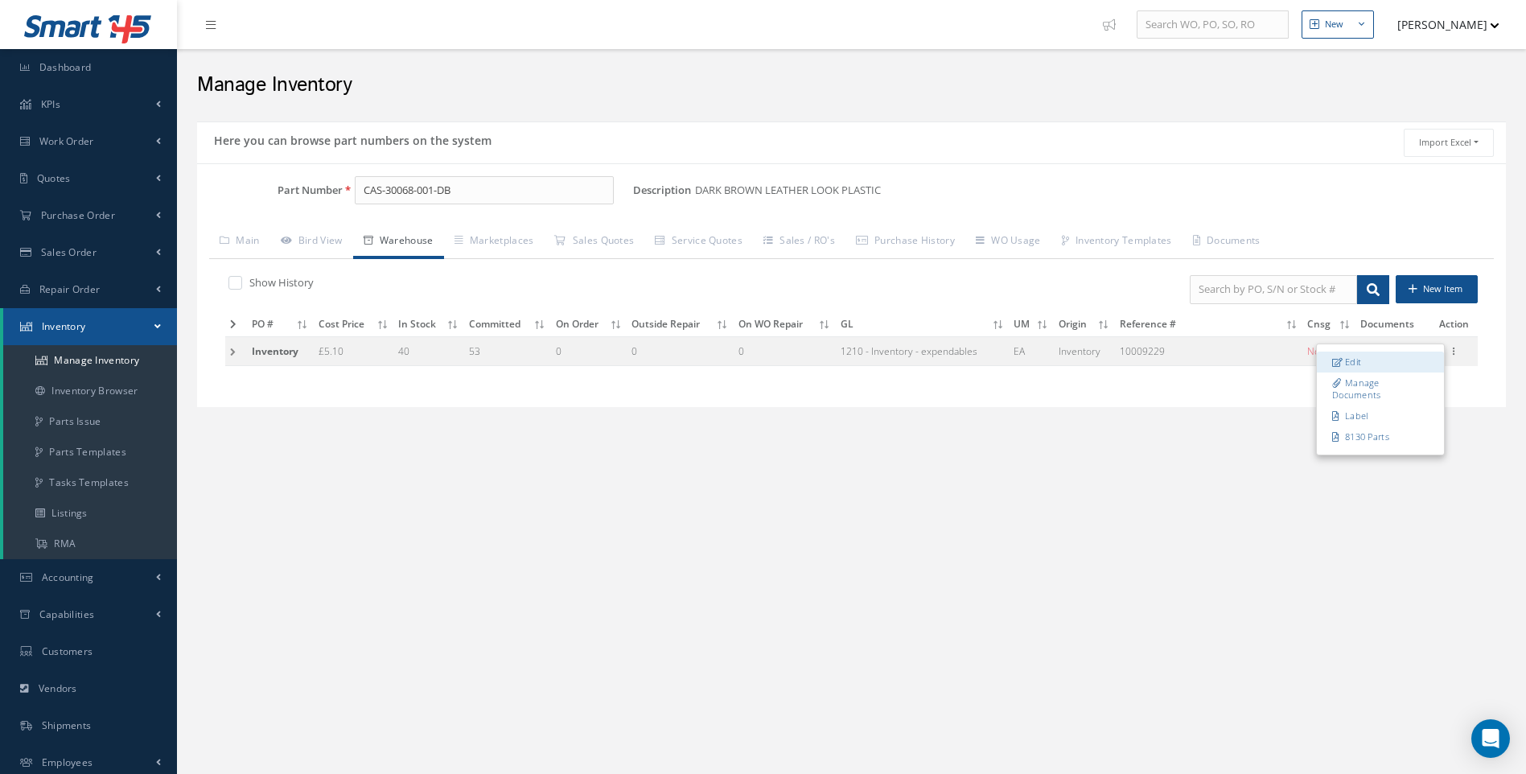
checkbox input "false"
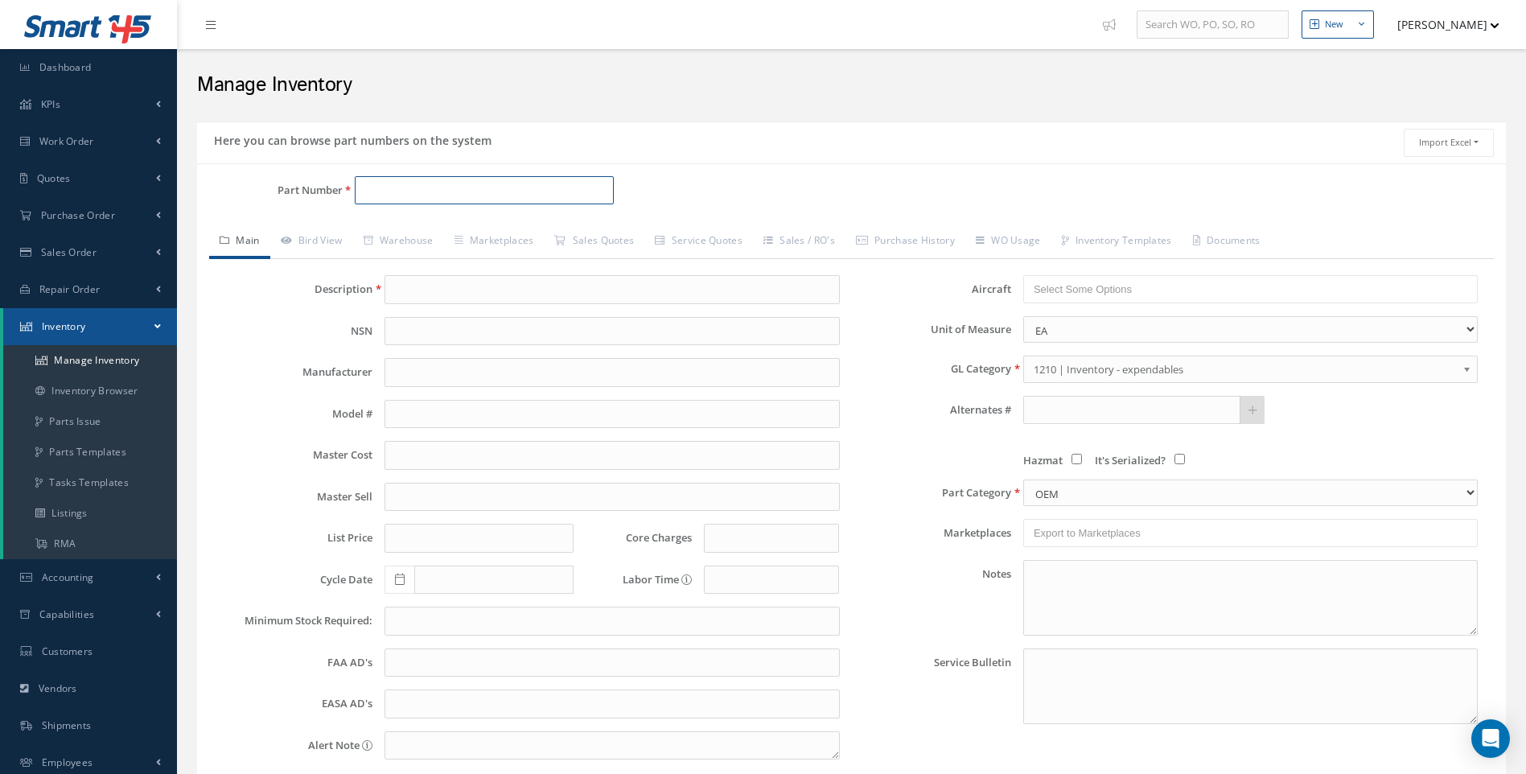
click at [366, 188] on input "Part Number" at bounding box center [485, 190] width 260 height 29
click at [377, 188] on input "caas-30068-001-db" at bounding box center [485, 190] width 260 height 29
click at [546, 230] on span "DARK BROWN LEATHER LOOK PLASTIC" at bounding box center [624, 232] width 241 height 17
type input "CAS-30068-001-DB"
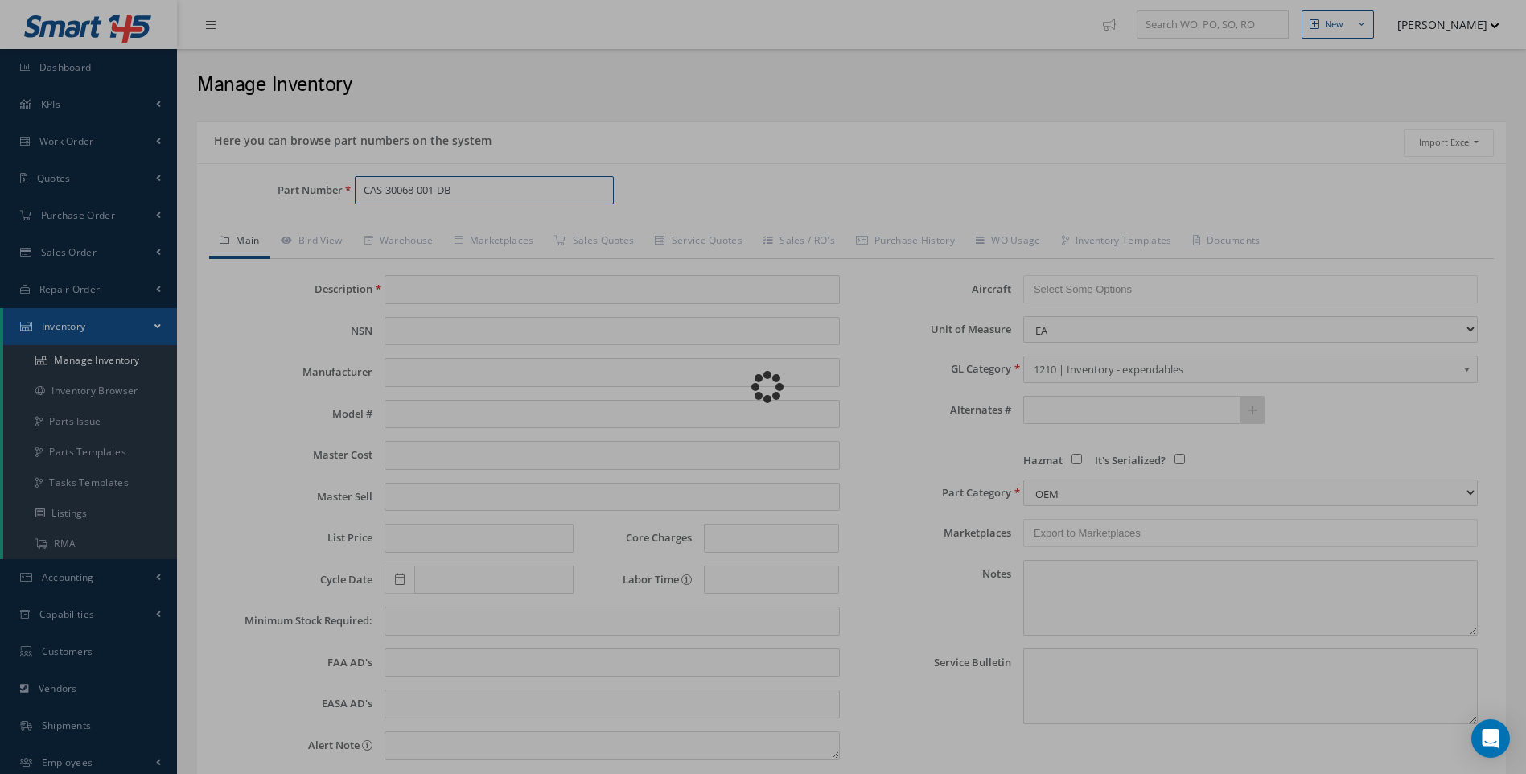
type input "DARK BROWN LEATHER LOOK PLASTIC"
type input "5.10"
type input "0.00"
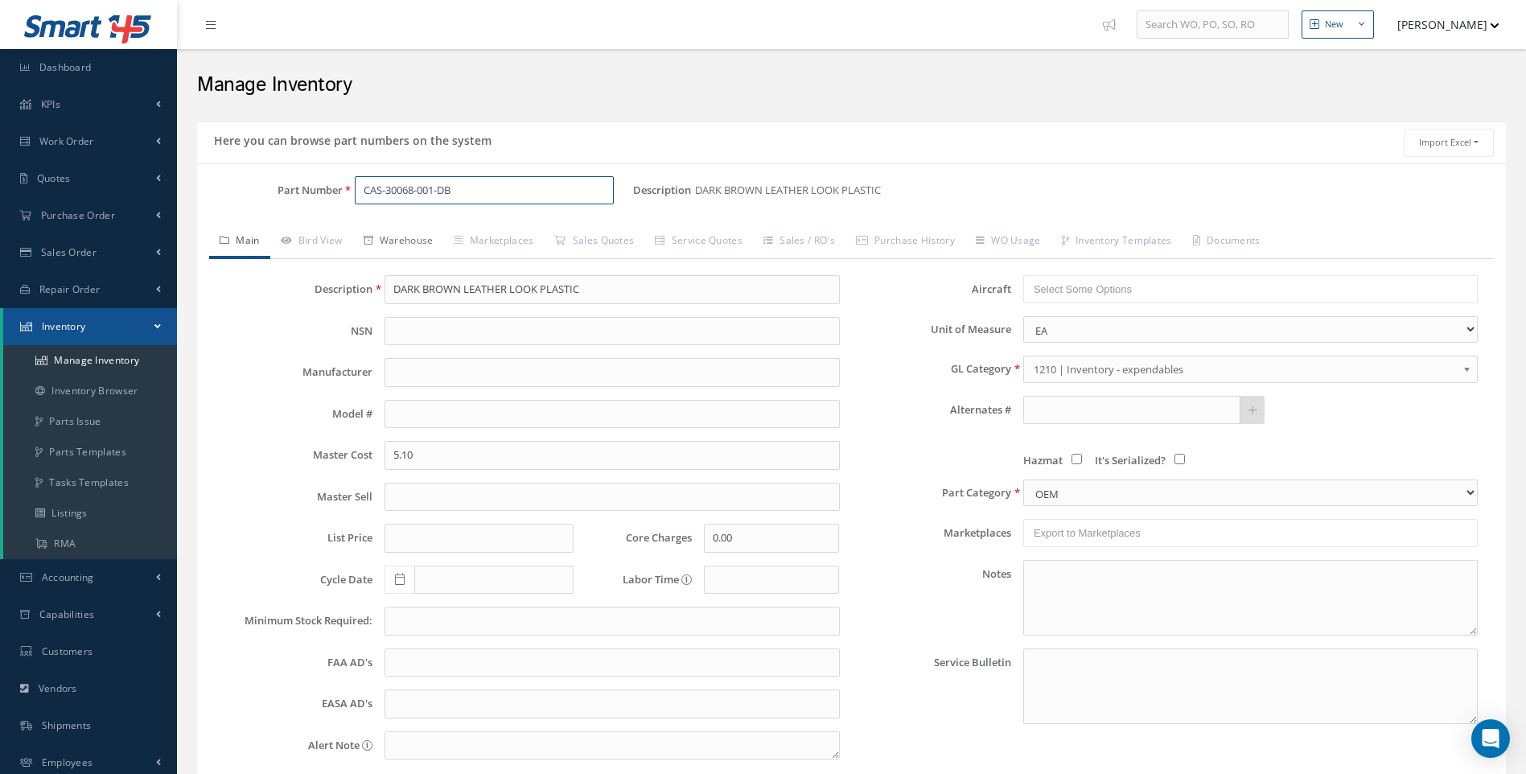
type input "CAS-30068-001-DB"
click at [425, 238] on link "Warehouse" at bounding box center [398, 242] width 91 height 34
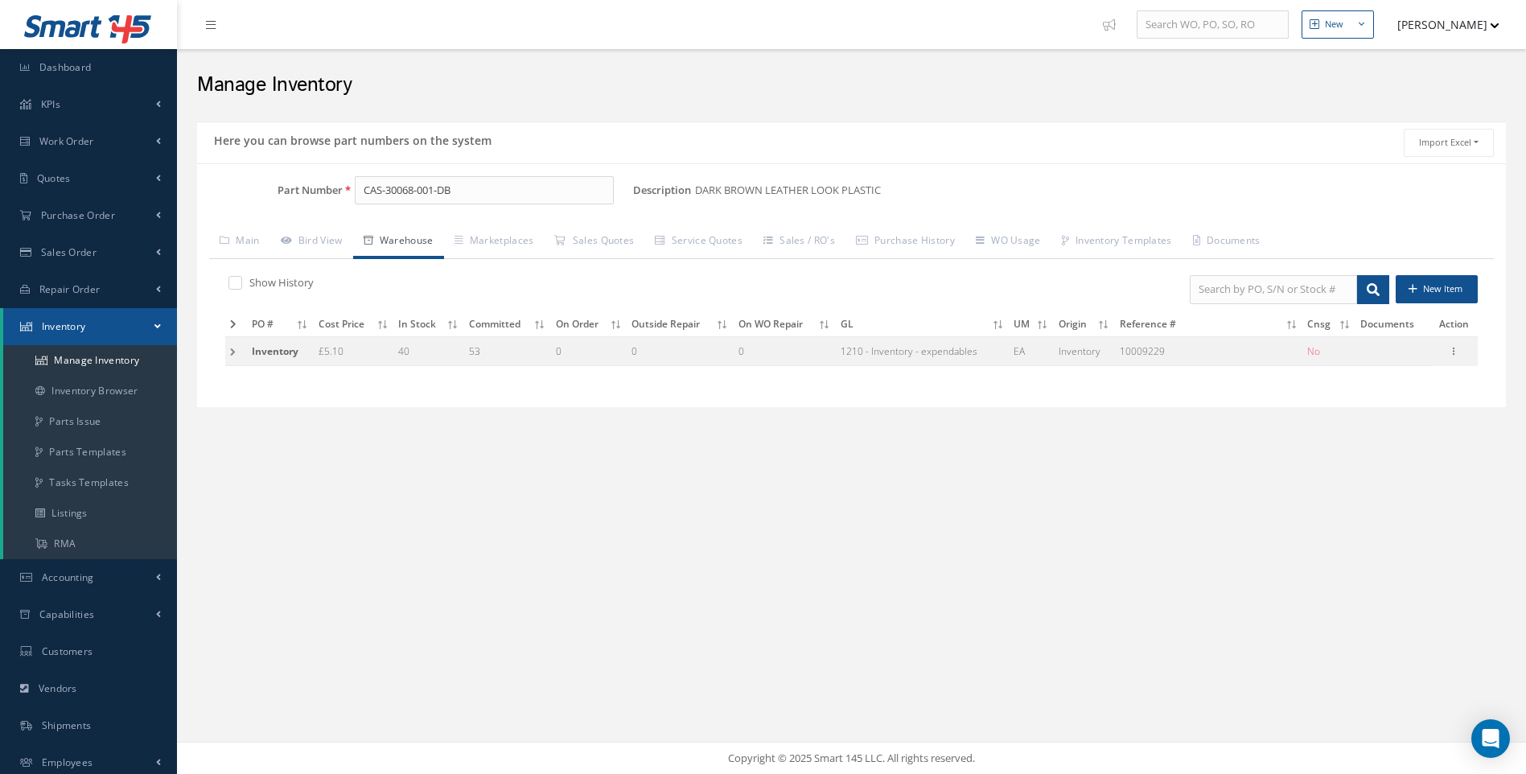
click at [230, 352] on td at bounding box center [236, 351] width 22 height 30
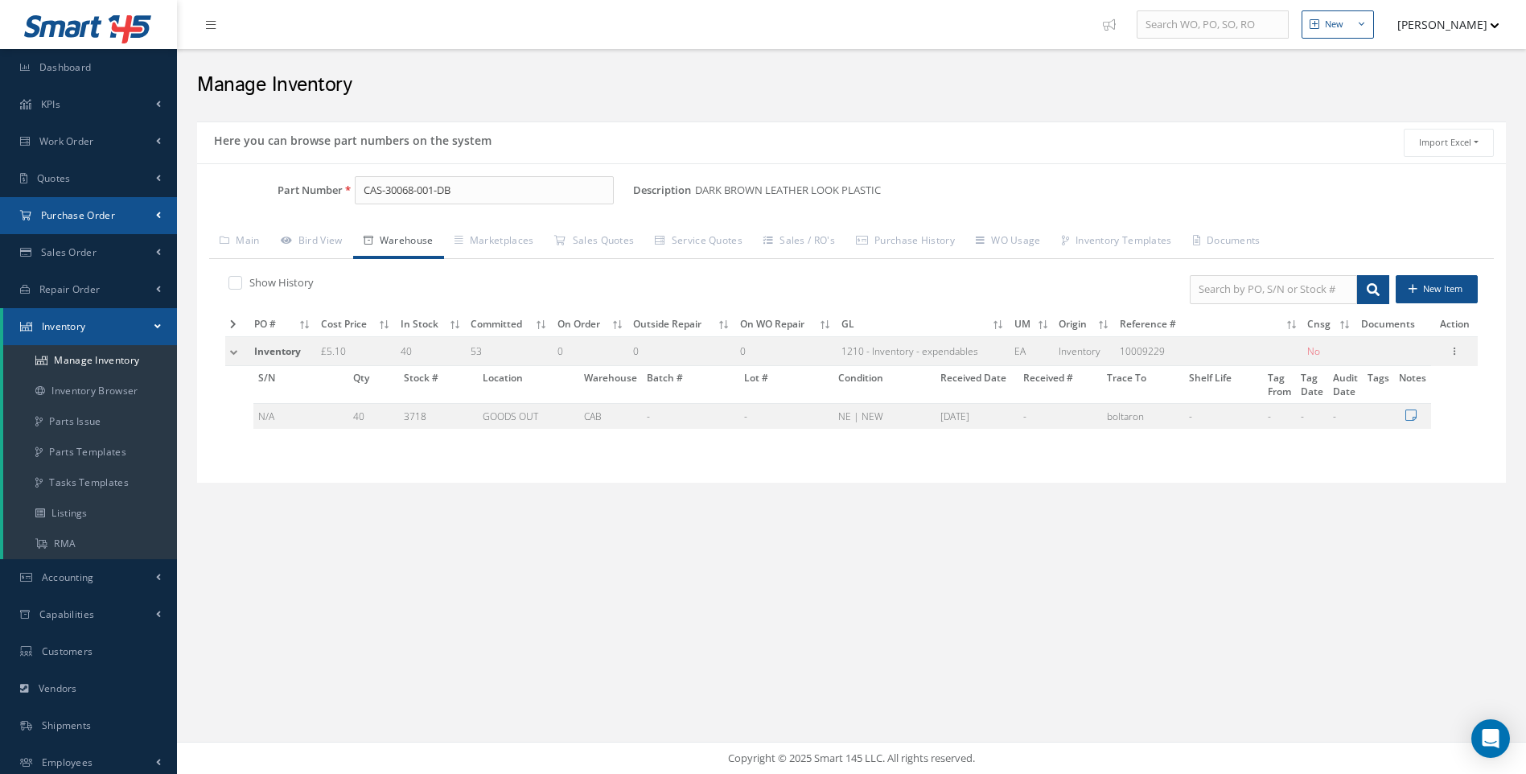
click at [86, 208] on span "Purchase Order" at bounding box center [78, 215] width 74 height 14
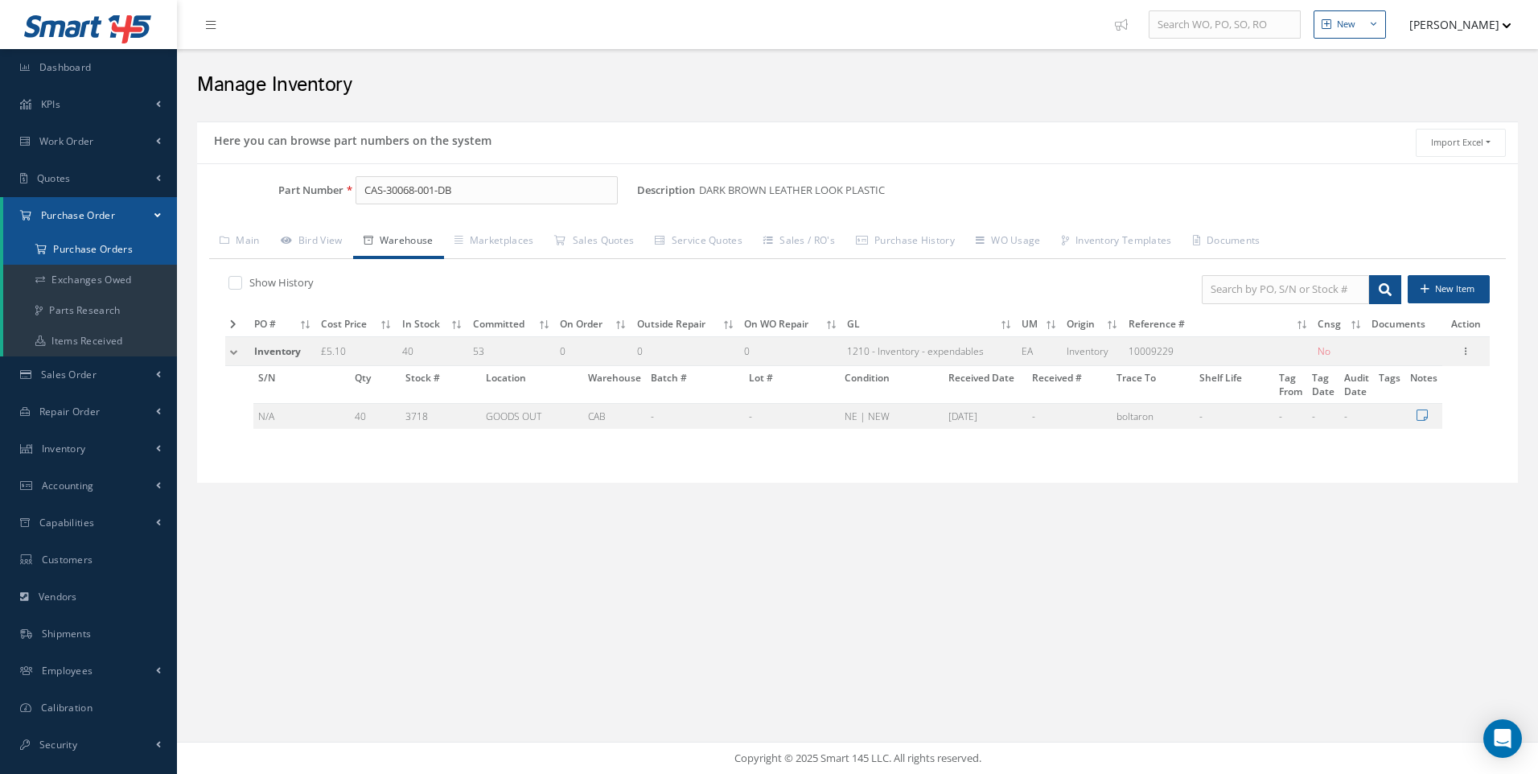
click at [86, 243] on a=1&status_id=2&status_id=3&status_id=5&collapsedFilters"] "Purchase Orders" at bounding box center [90, 249] width 174 height 31
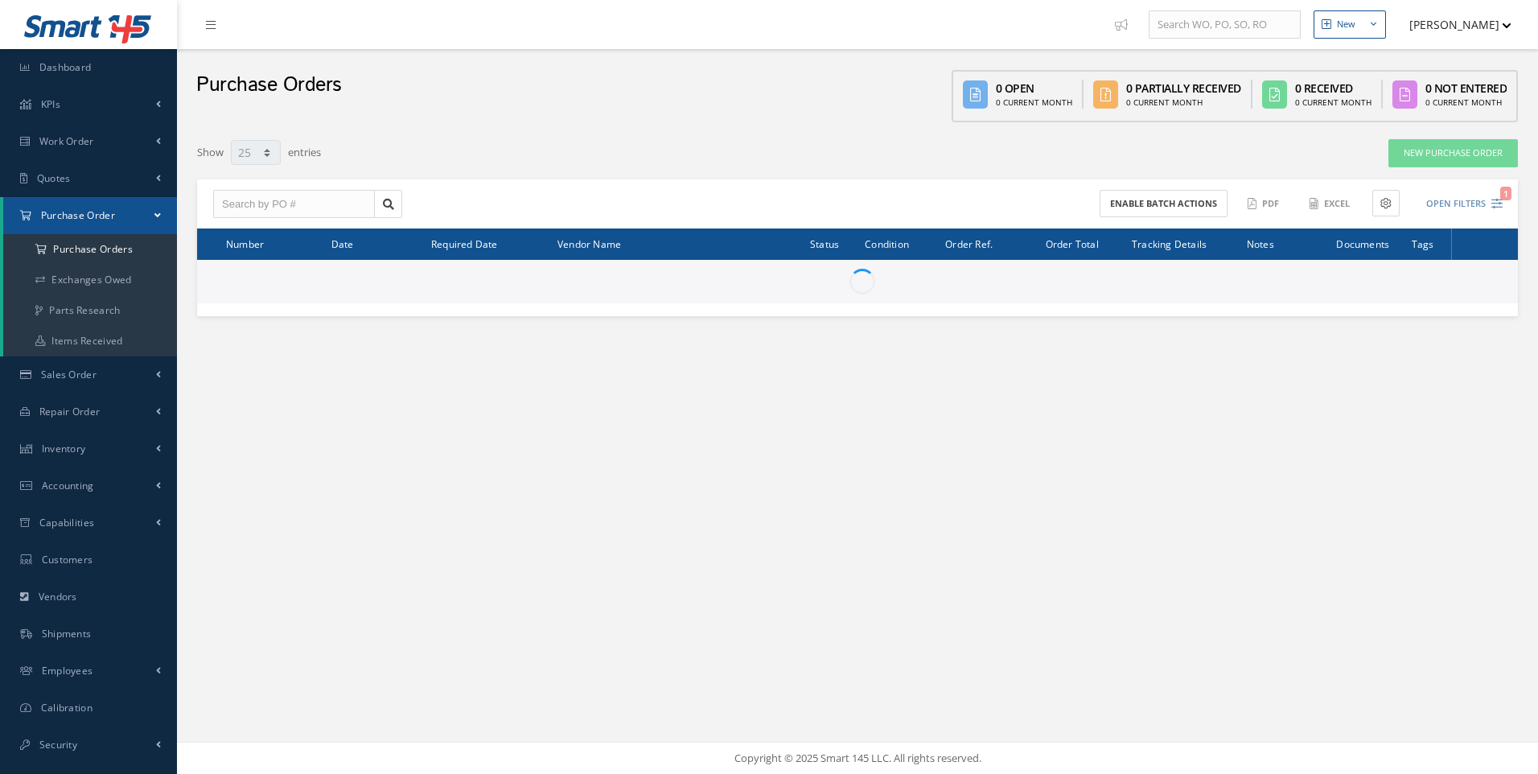
select select "25"
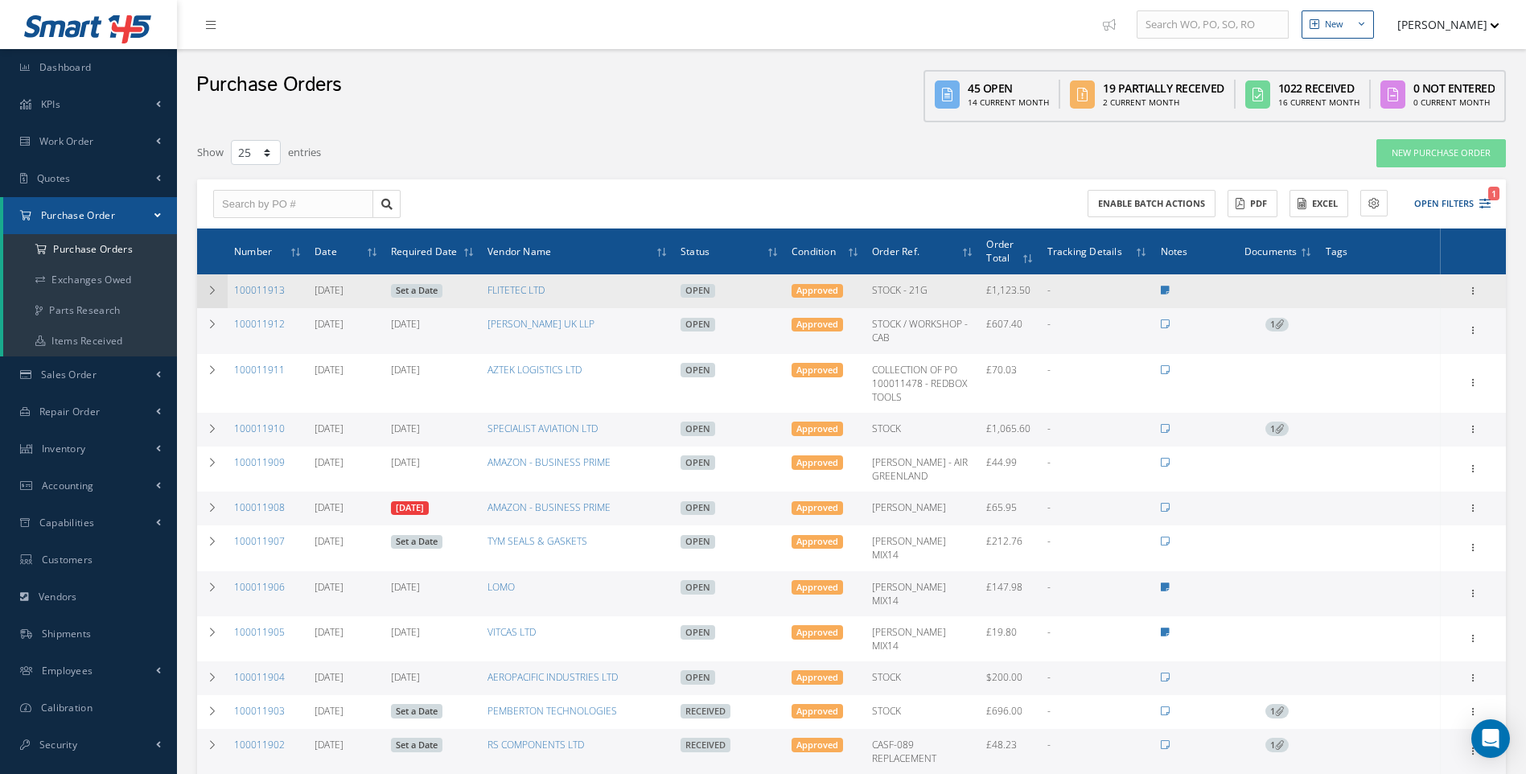
click at [216, 286] on icon at bounding box center [212, 291] width 11 height 10
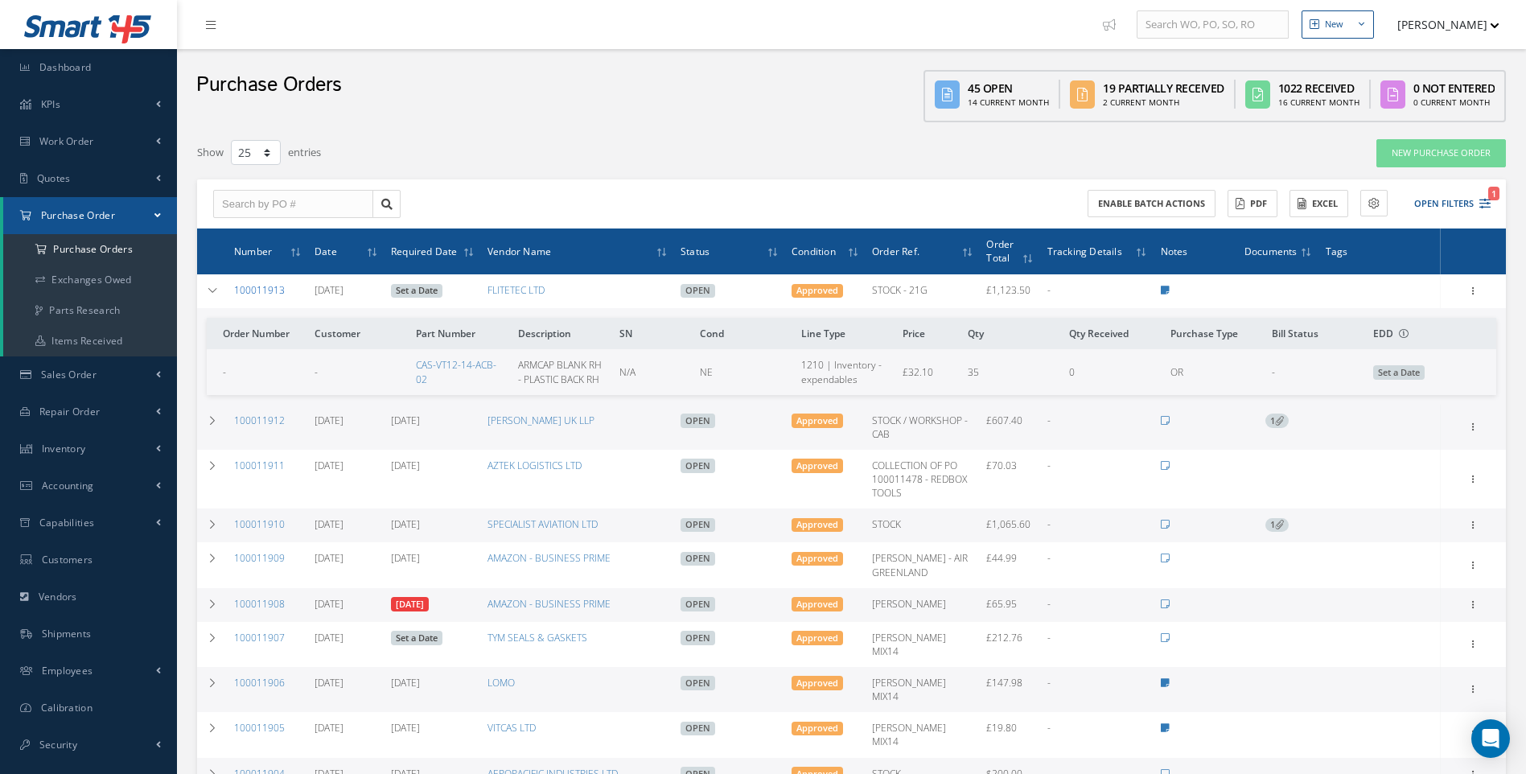
click at [246, 287] on link "100011913" at bounding box center [259, 290] width 51 height 14
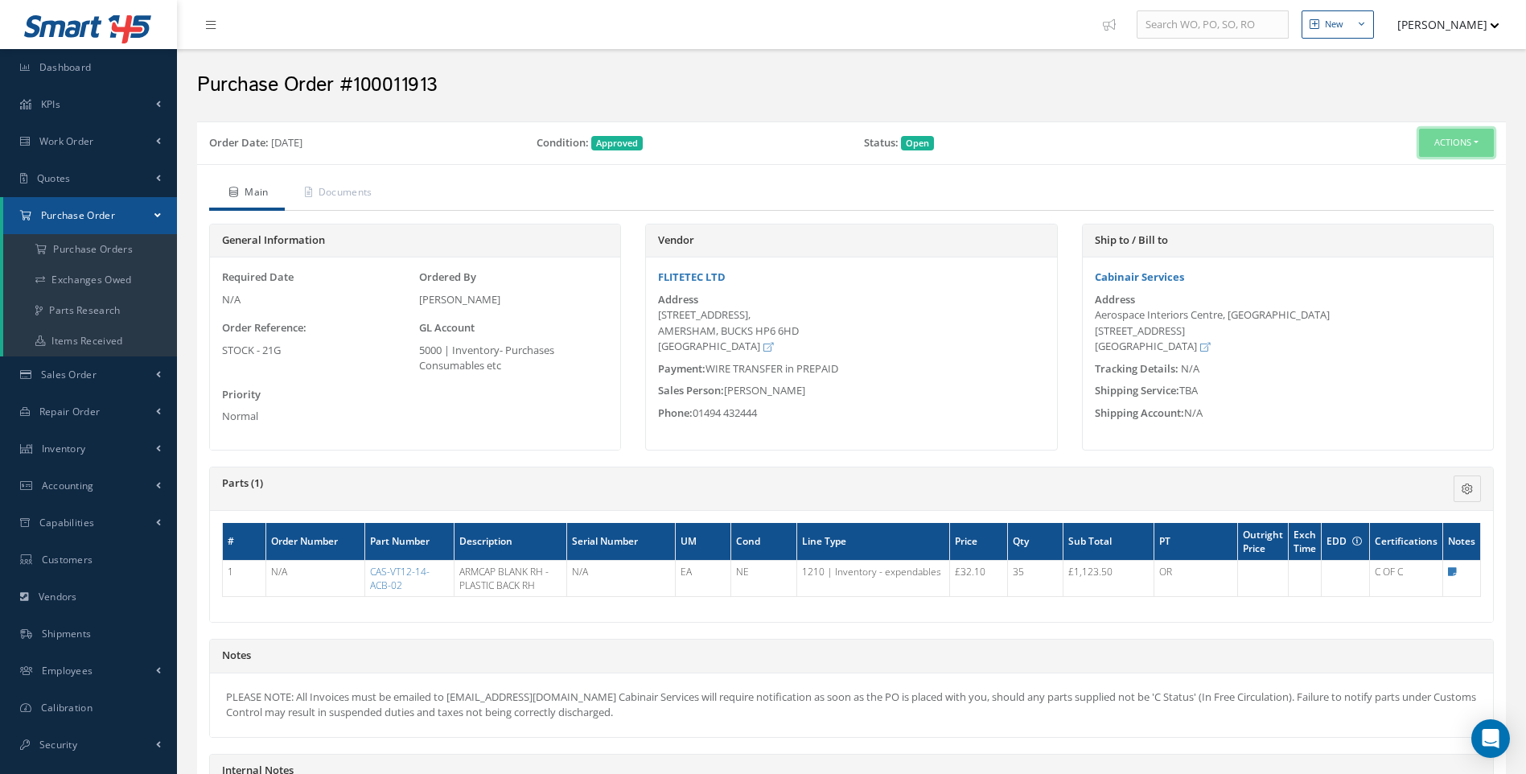
click at [1478, 145] on button "Actions" at bounding box center [1456, 143] width 75 height 28
click at [1386, 291] on link "Print-Outs Print Purchase Order" at bounding box center [1429, 294] width 129 height 22
click at [1480, 144] on button "Actions" at bounding box center [1456, 143] width 75 height 28
